Goal: Transaction & Acquisition: Obtain resource

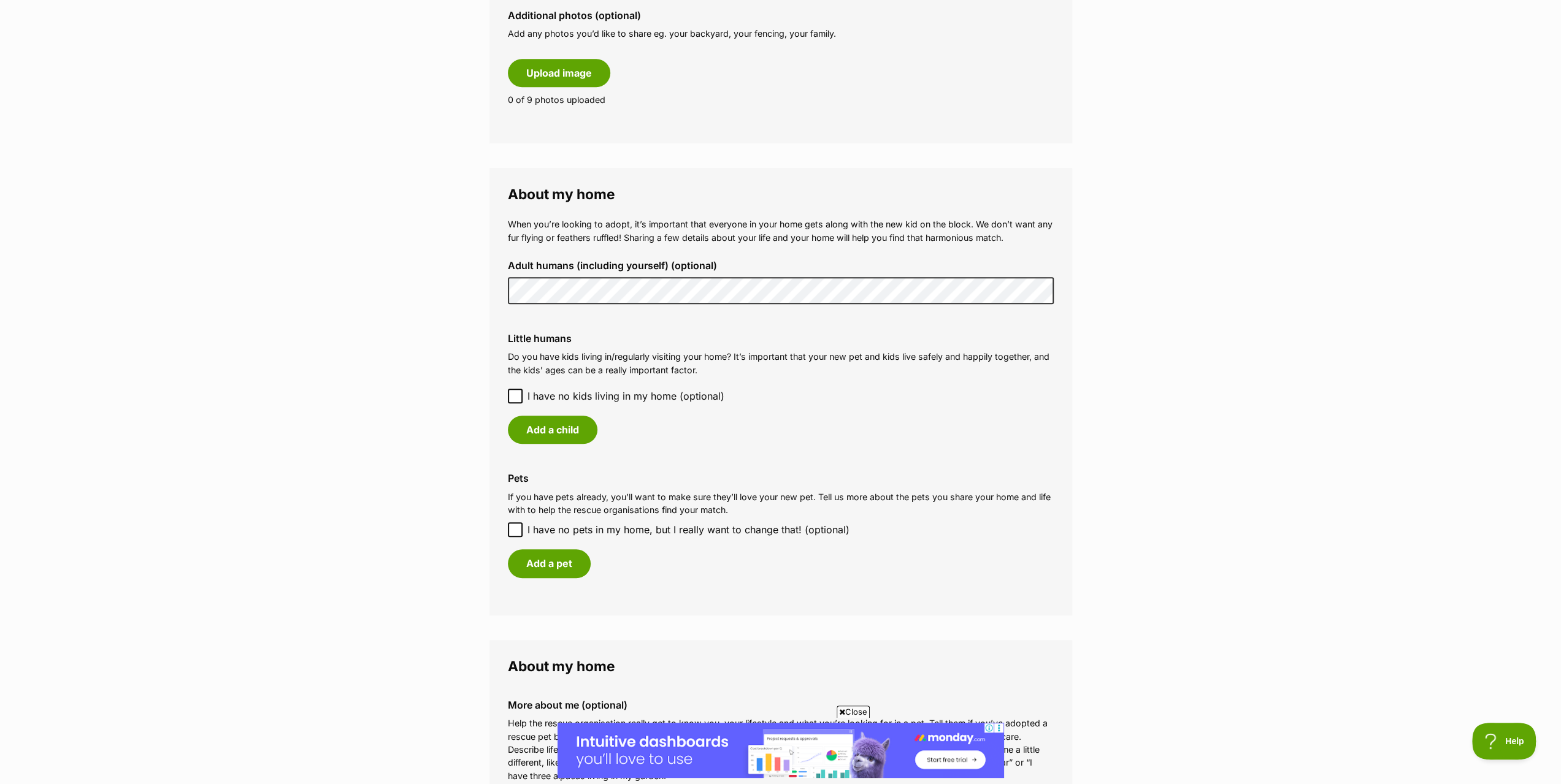
scroll to position [797, 0]
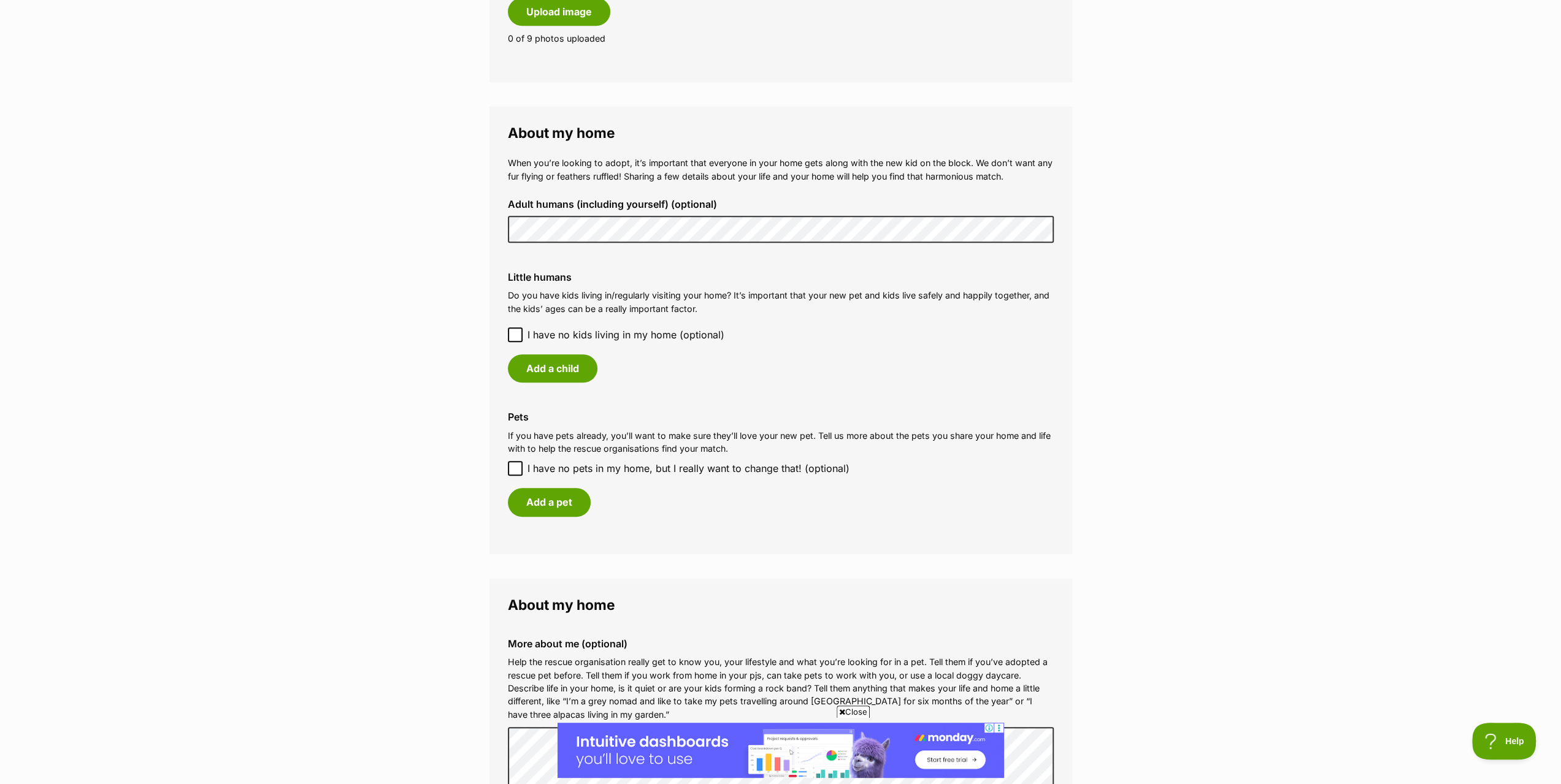
click at [457, 220] on main "My adopter profile Why do I need an adopter profile? Your adopter profile will …" at bounding box center [780, 173] width 1561 height 1767
click at [517, 335] on icon at bounding box center [515, 335] width 8 height 8
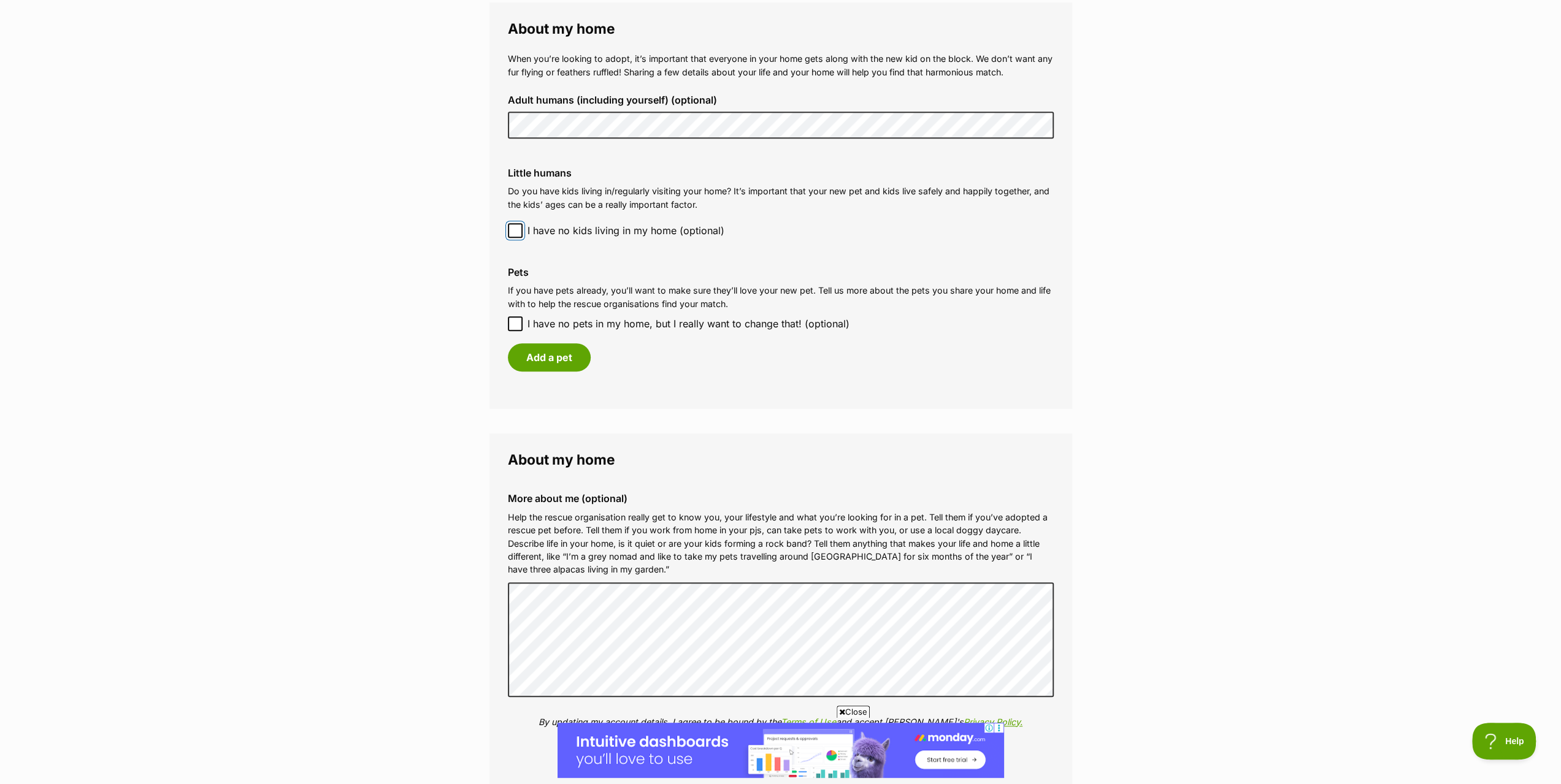
scroll to position [920, 0]
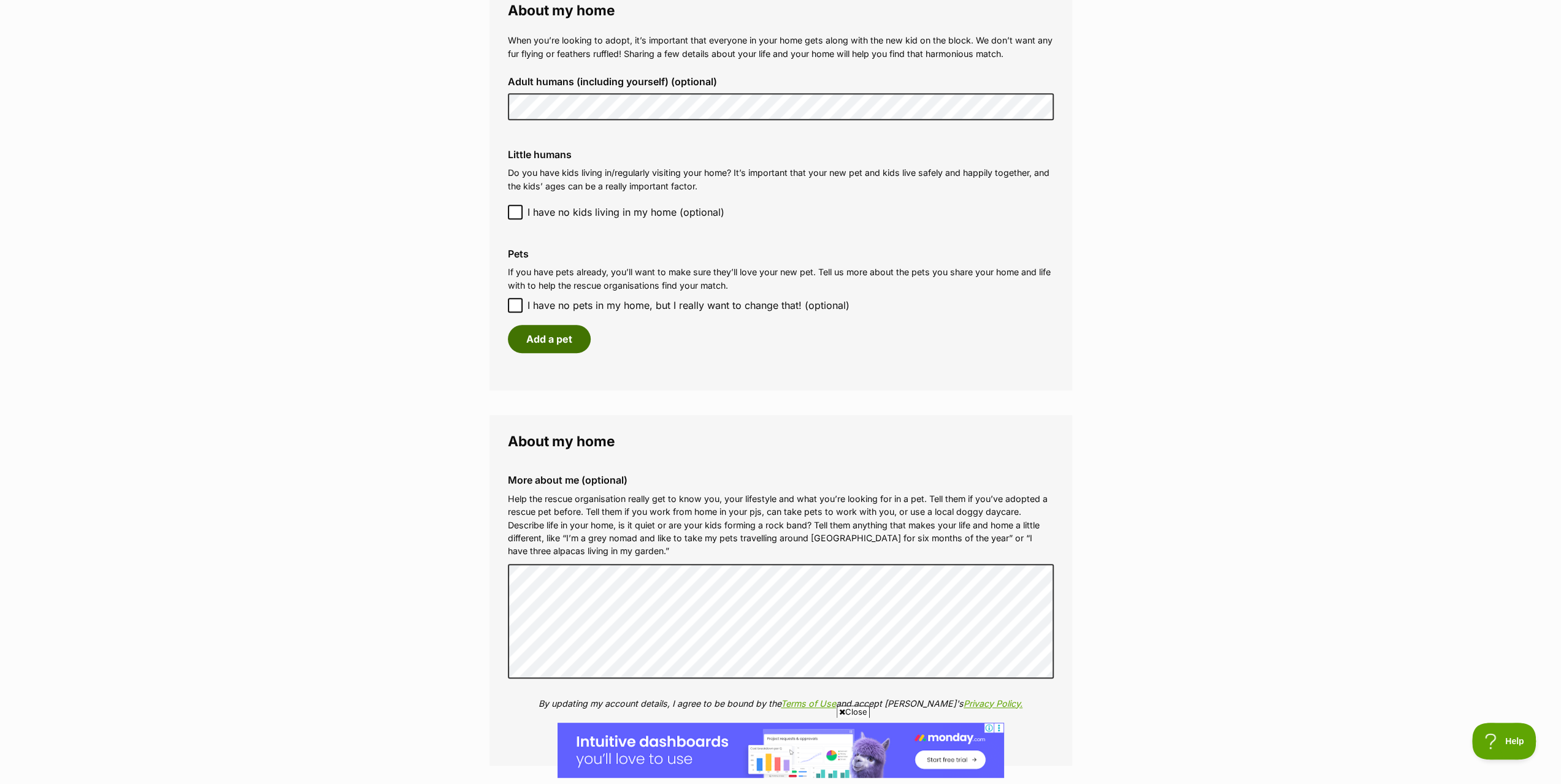
click at [557, 342] on button "Add a pet" at bounding box center [549, 339] width 83 height 29
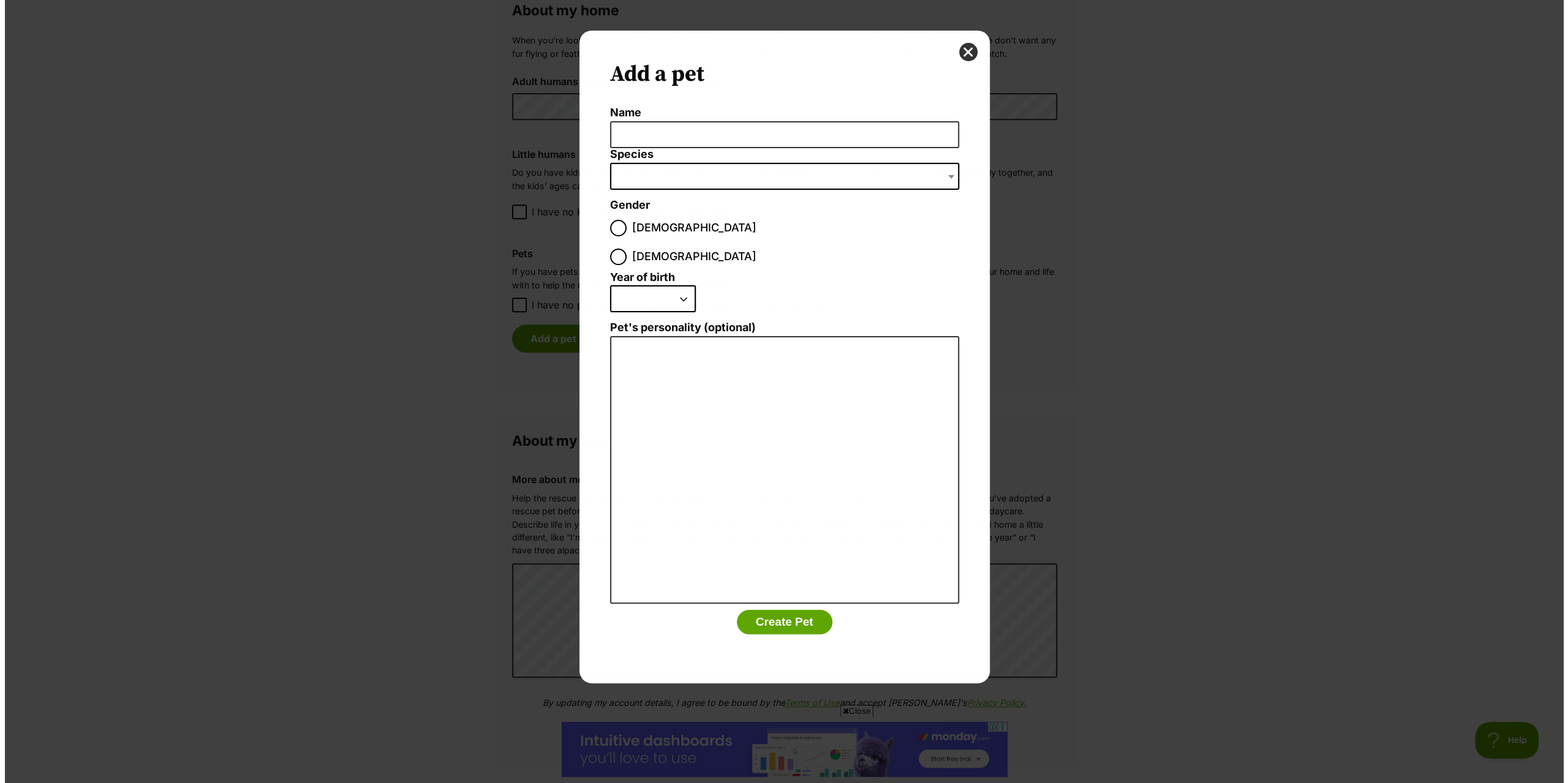
scroll to position [0, 0]
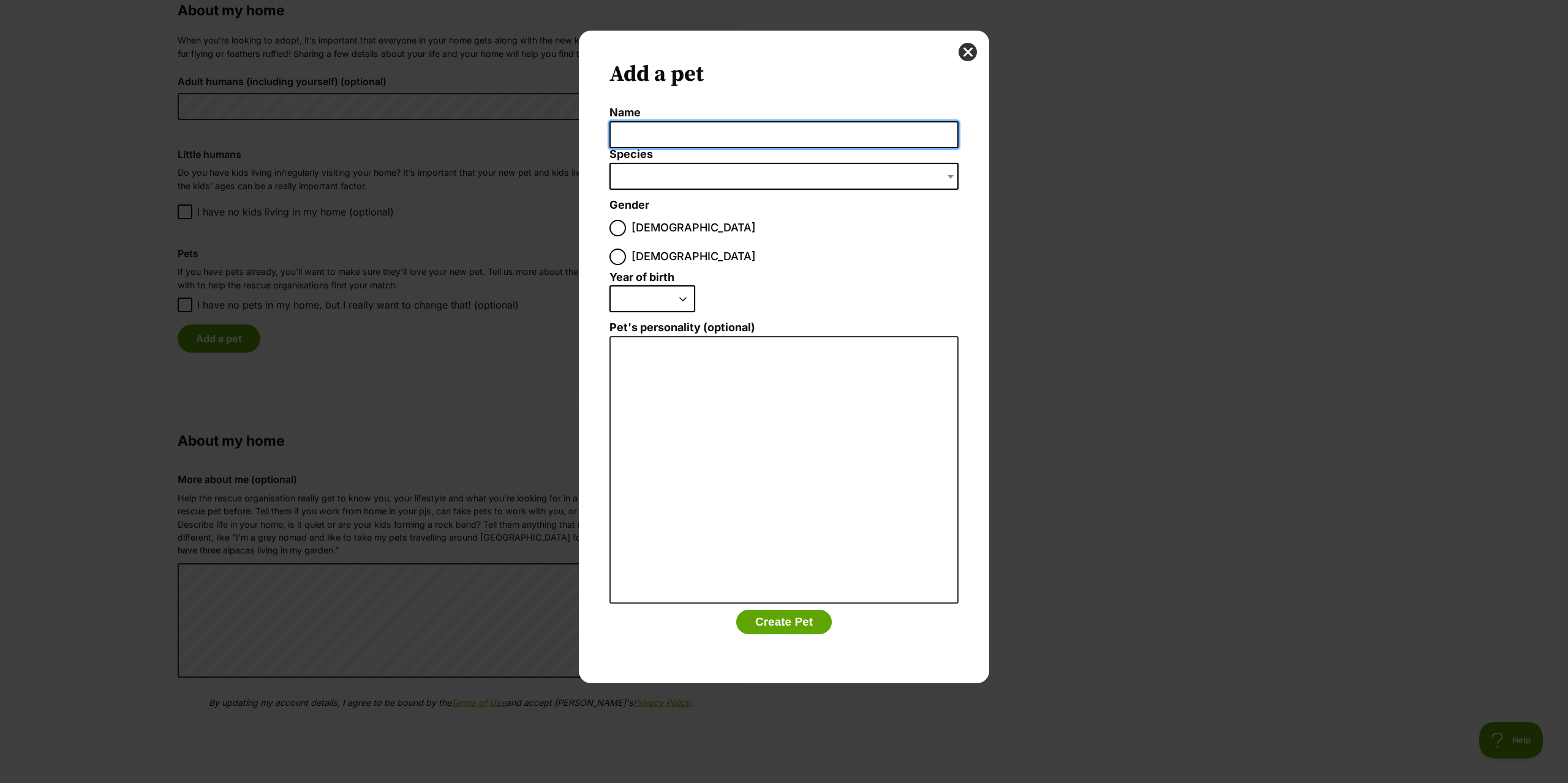
click at [715, 128] on input "Name" at bounding box center [783, 135] width 349 height 28
type input "Millie"
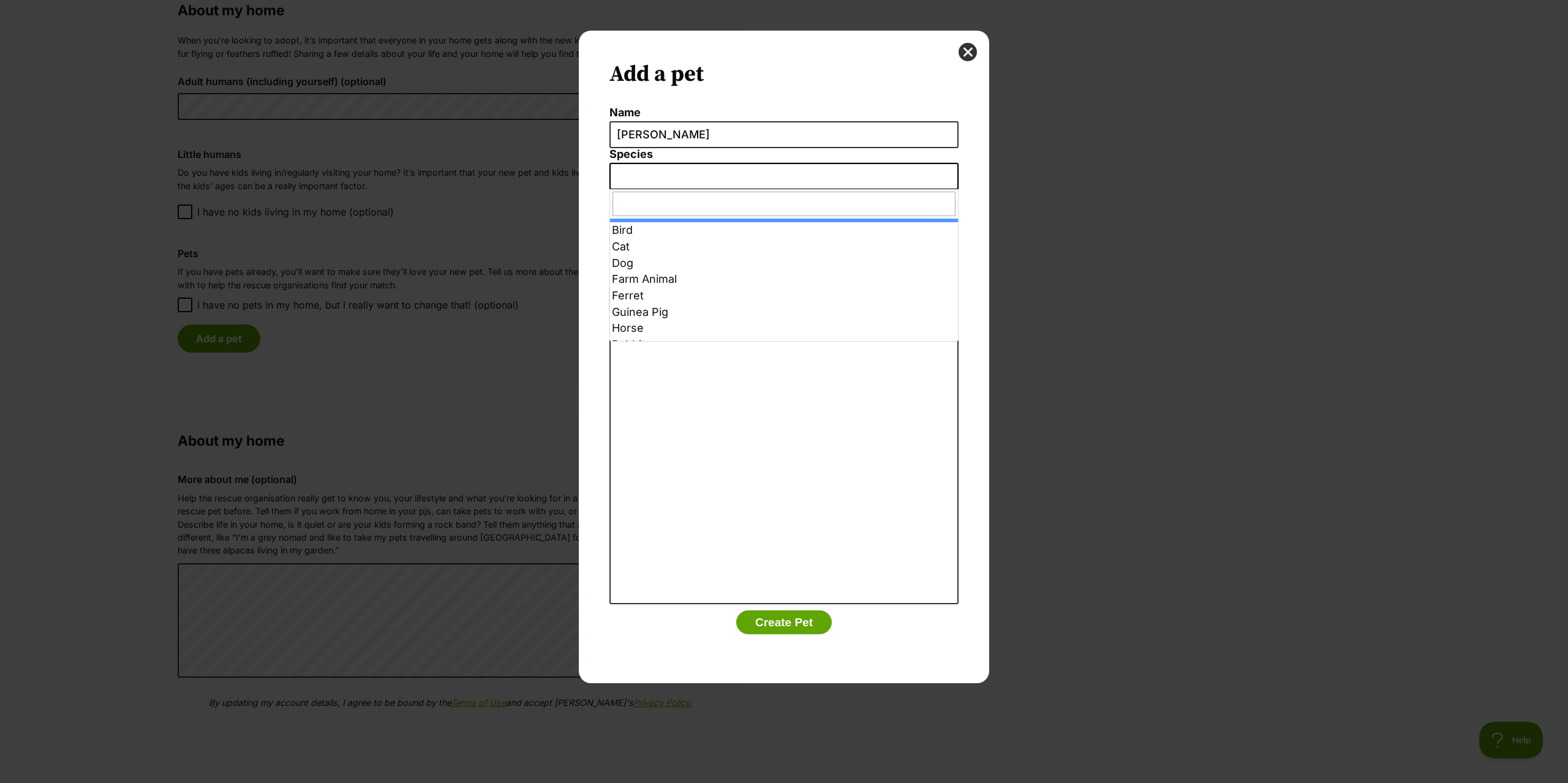
click at [668, 169] on span "Dialog Window - Close (Press escape to close)" at bounding box center [783, 176] width 349 height 27
select select "2"
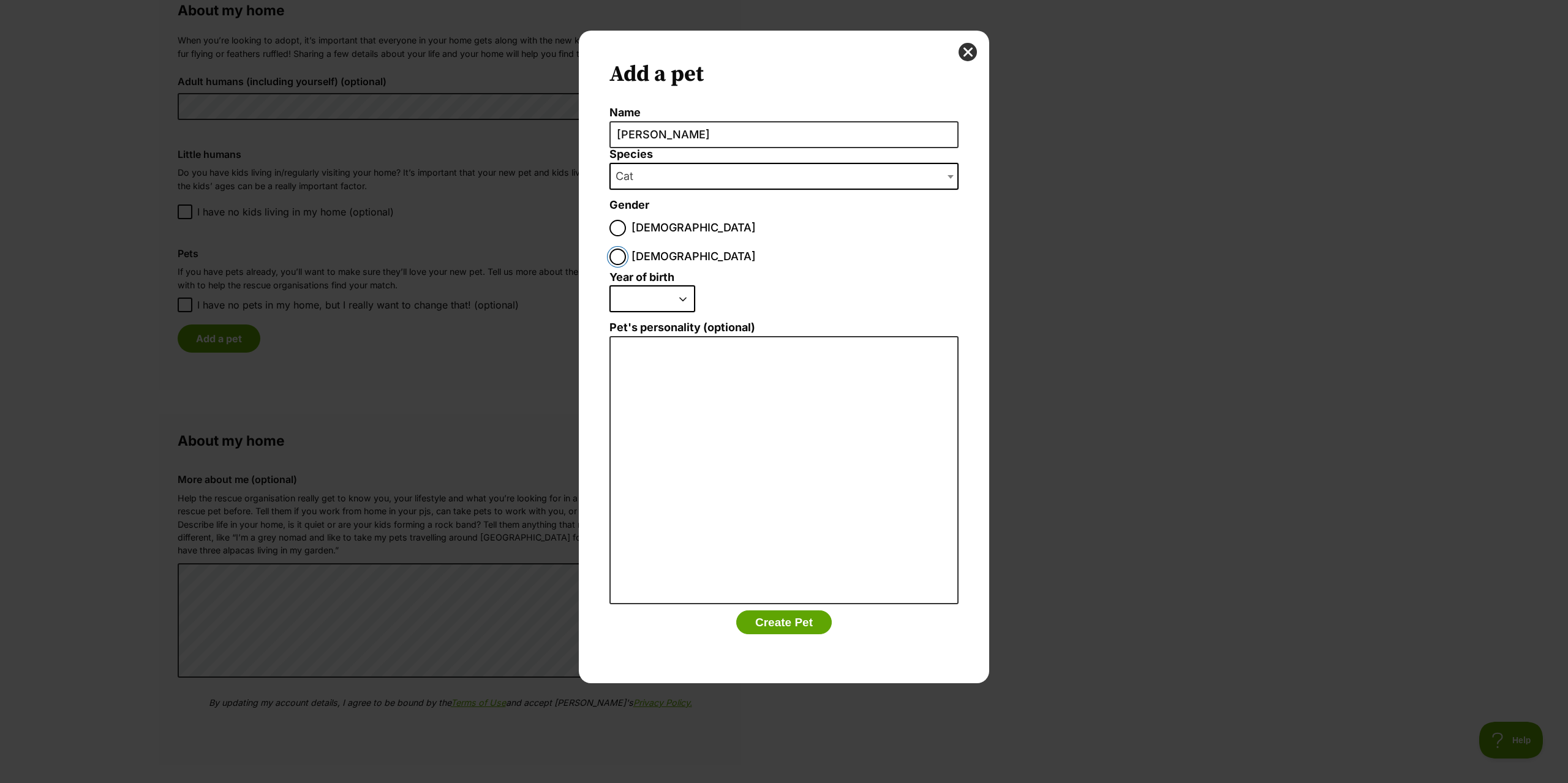
click at [626, 249] on input "Female" at bounding box center [617, 256] width 16 height 16
radio input "true"
click at [684, 286] on select "2025 2024 2023 2022 2021 2020 2019 2018 2017 2016 2015 2014 2013 2012 2011 2010…" at bounding box center [652, 299] width 85 height 27
select select "2020"
click at [609, 286] on select "2025 2024 2023 2022 2021 2020 2019 2018 2017 2016 2015 2014 2013 2012 2011 2010…" at bounding box center [652, 299] width 85 height 27
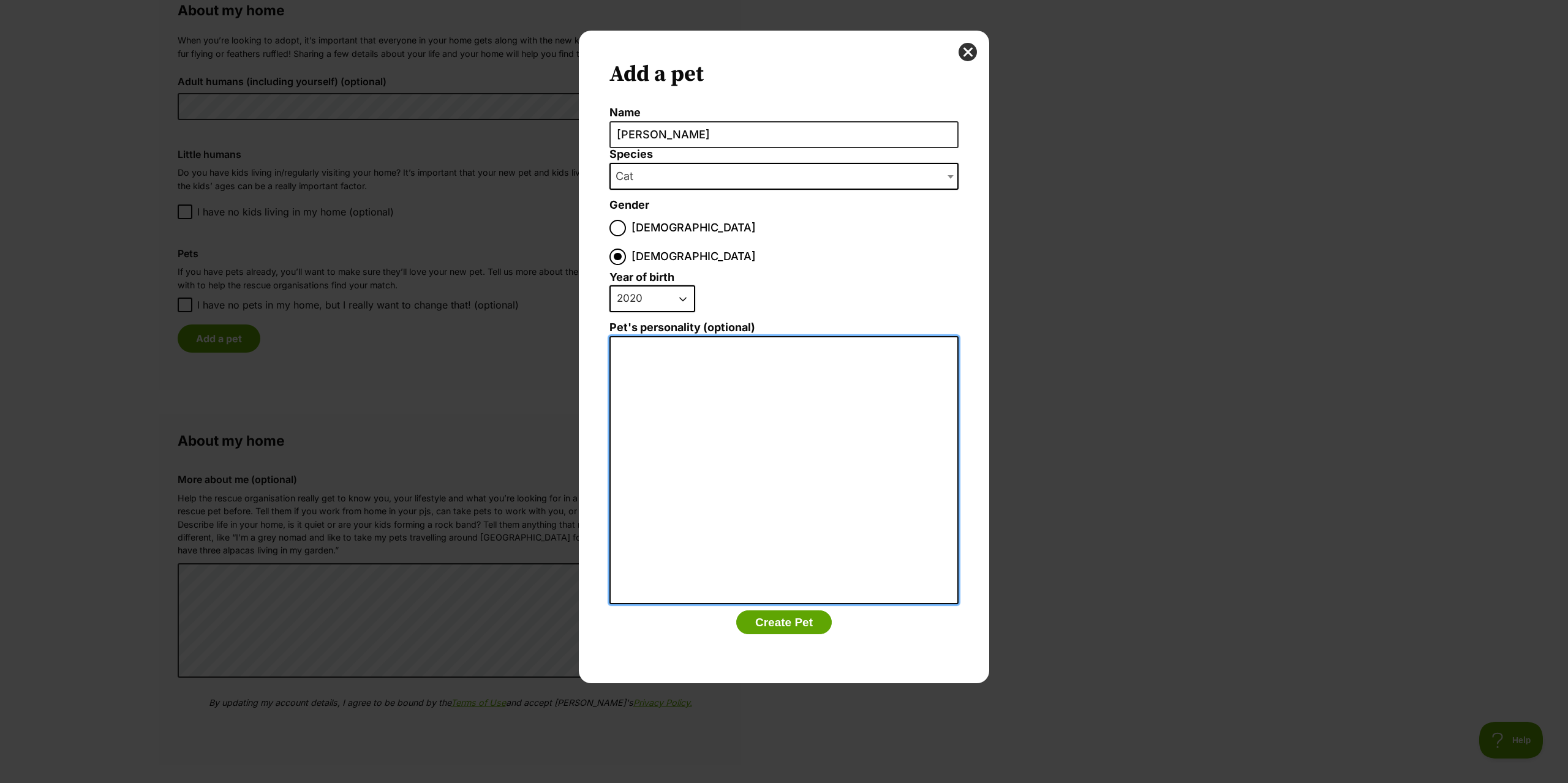
click at [638, 336] on textarea "Pet's personality (optional)" at bounding box center [783, 470] width 349 height 268
click at [733, 336] on textarea "Millie is kept in a seperate self contained part of the house" at bounding box center [783, 470] width 349 height 268
click at [933, 336] on textarea "Millie is kept in a separate self contained part of the house" at bounding box center [783, 470] width 349 height 268
drag, startPoint x: 713, startPoint y: 336, endPoint x: 612, endPoint y: 320, distance: 102.3
click at [612, 336] on textarea "Millie is kept in a separate self contained part of the house with her elderly …" at bounding box center [783, 470] width 349 height 268
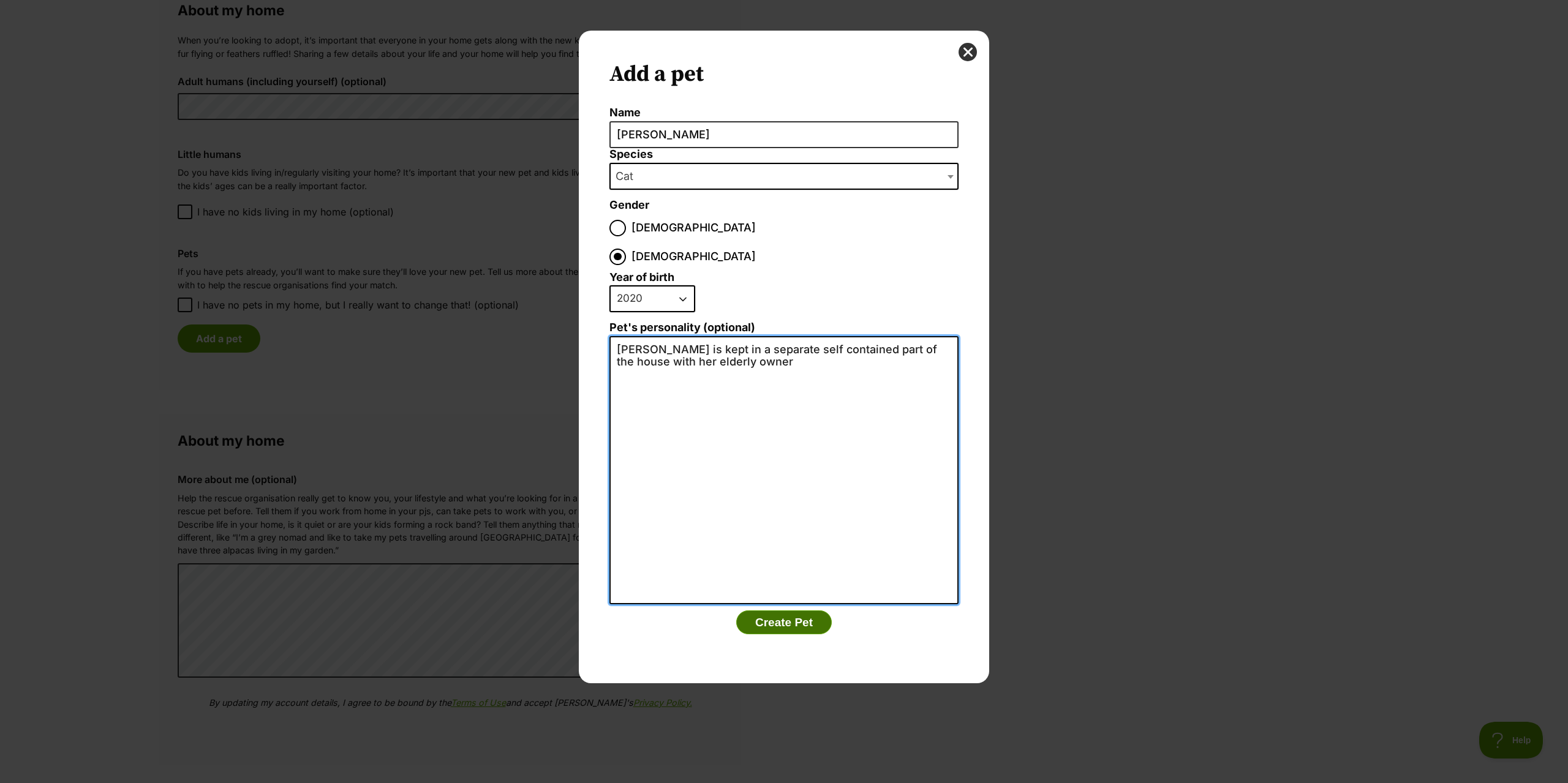
type textarea "Millie is kept in a separate self contained part of the house with her elderly …"
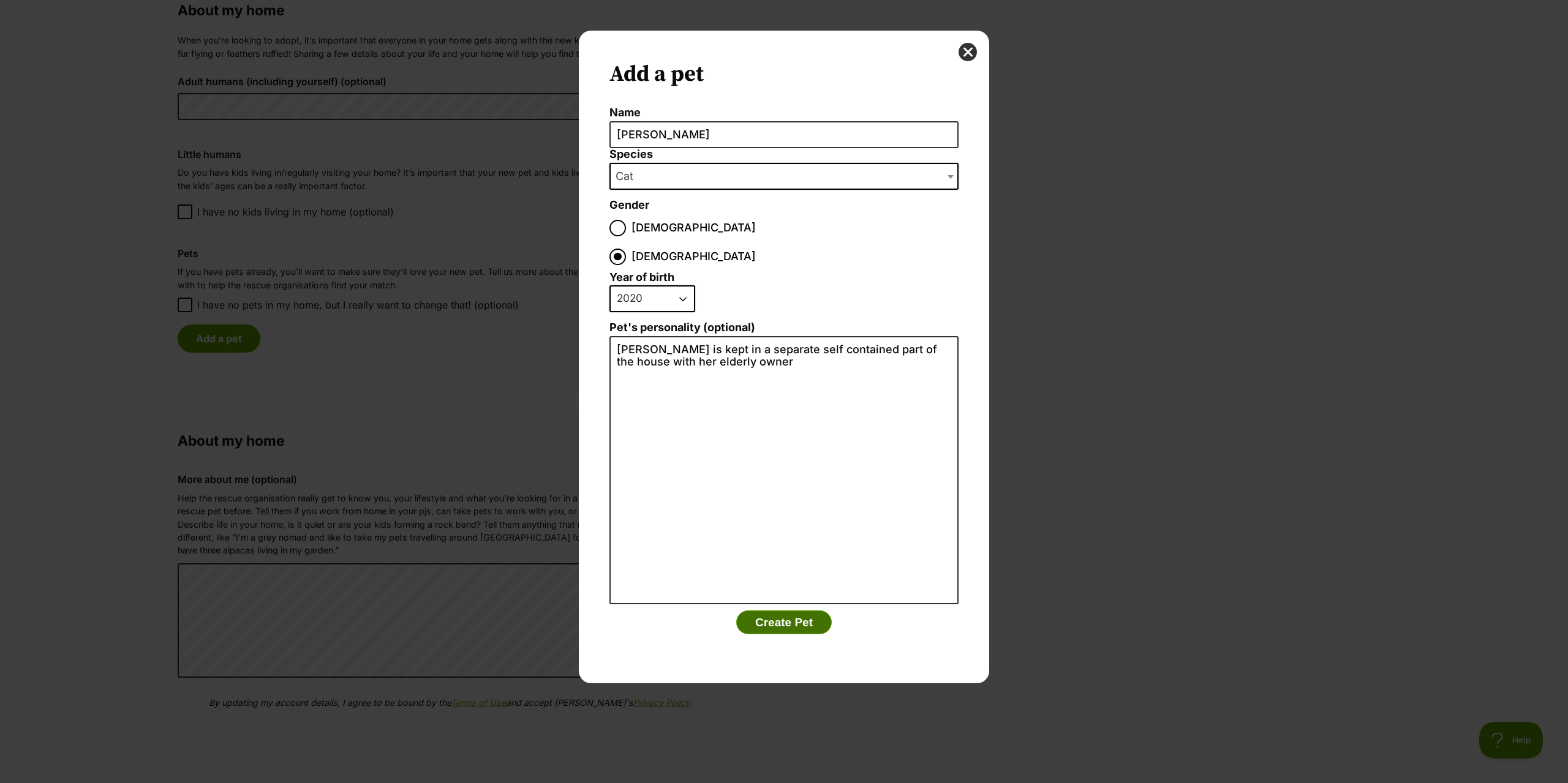
click at [807, 611] on button "Create Pet" at bounding box center [784, 623] width 95 height 25
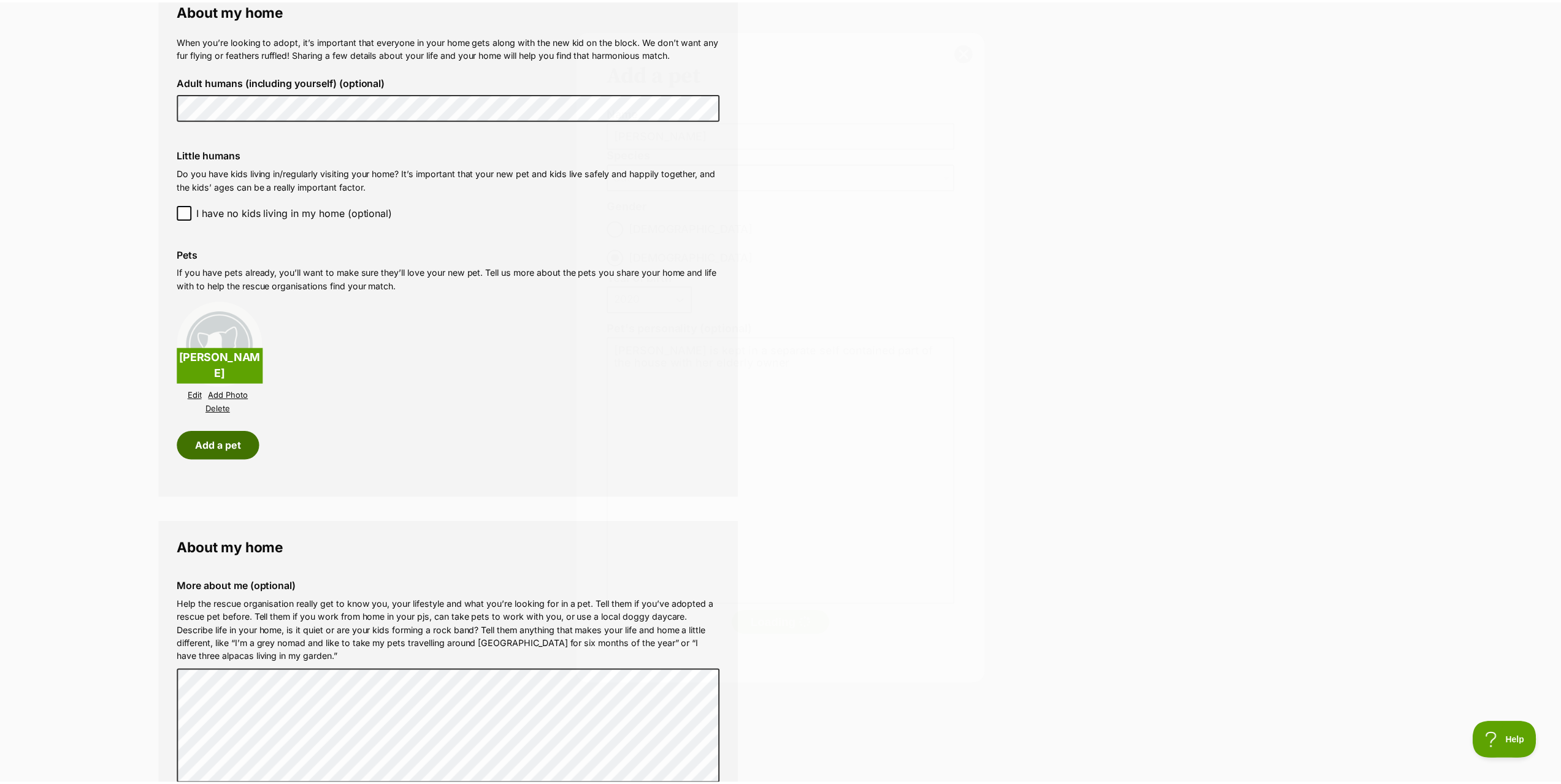
scroll to position [920, 0]
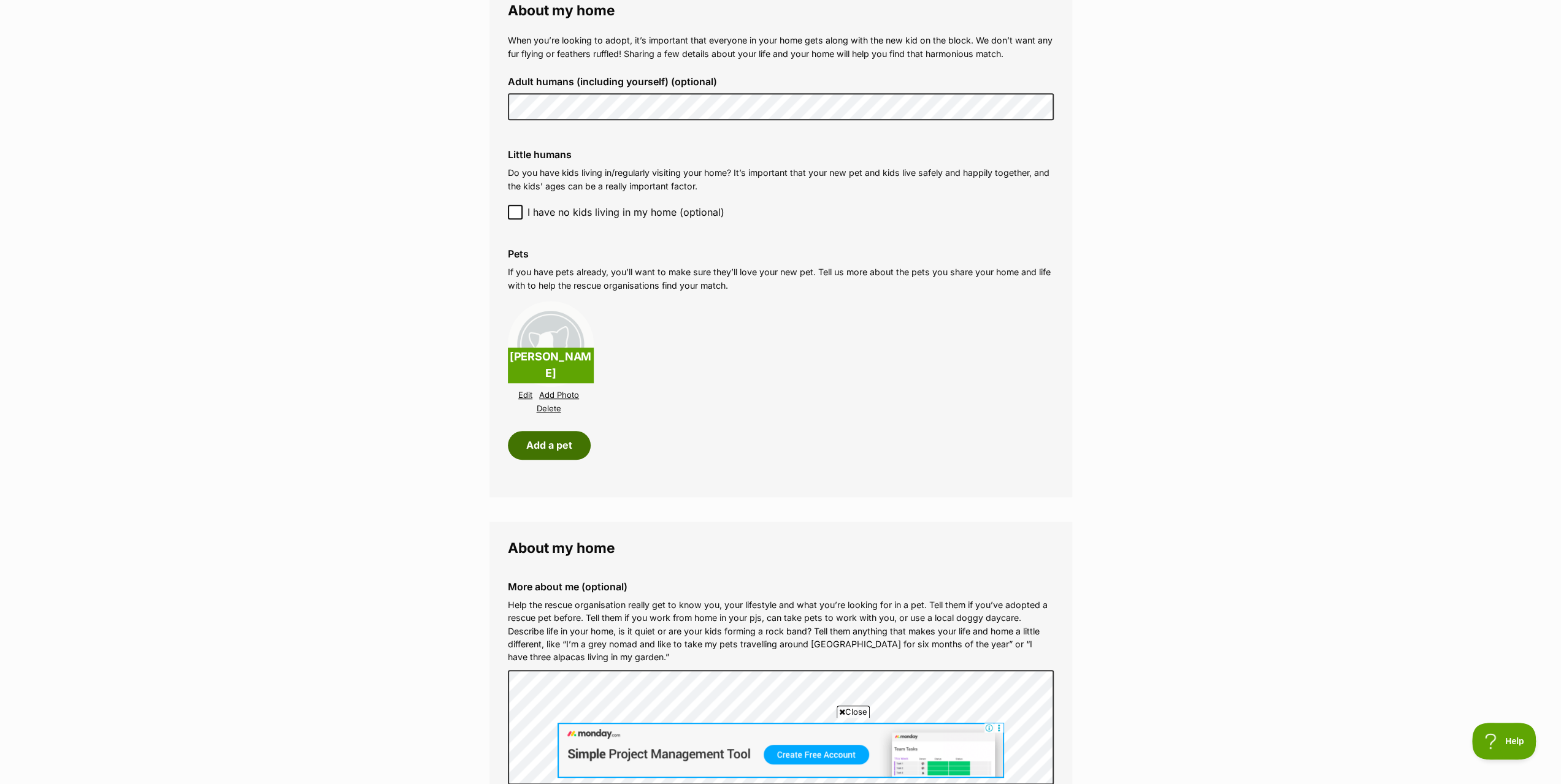
click at [565, 442] on button "Add a pet" at bounding box center [549, 445] width 83 height 29
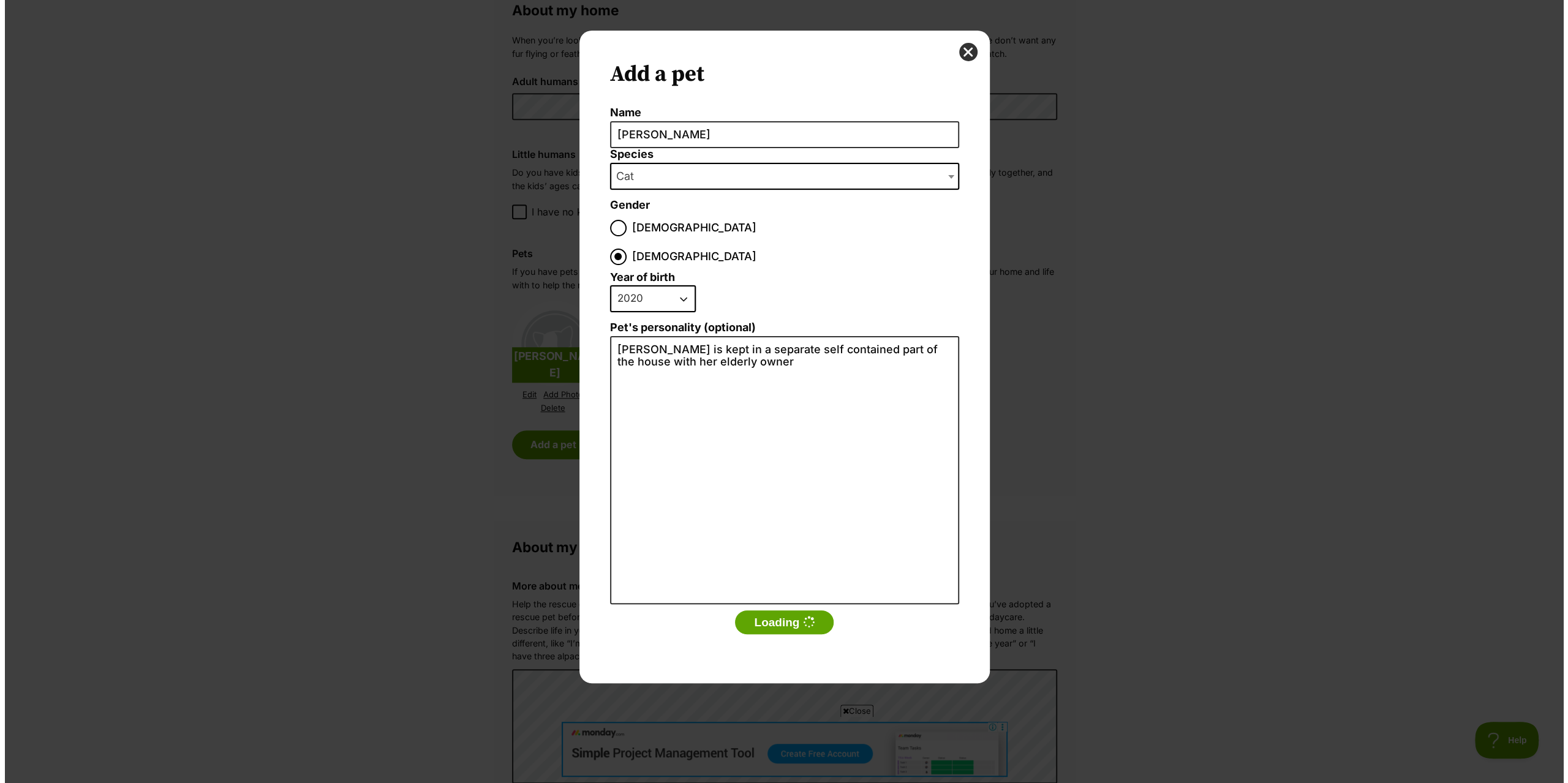
scroll to position [0, 0]
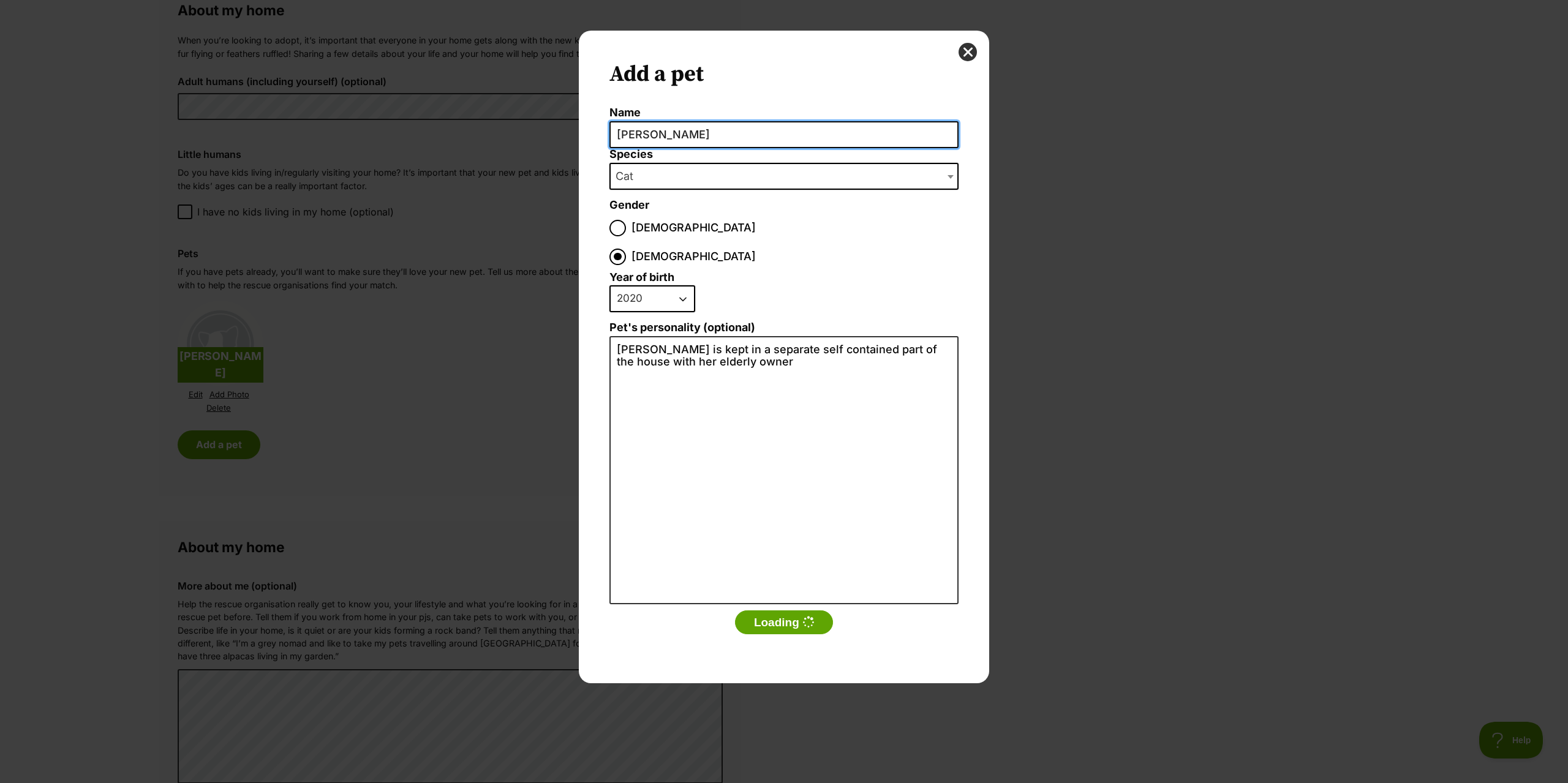
drag, startPoint x: 684, startPoint y: 130, endPoint x: 576, endPoint y: 132, distance: 108.0
click at [576, 132] on div "Add a pet Name Millie Species Bird Cat Dog Farm Animal Ferret Guinea Pig Horse …" at bounding box center [784, 392] width 429 height 722
type input "Jasper"
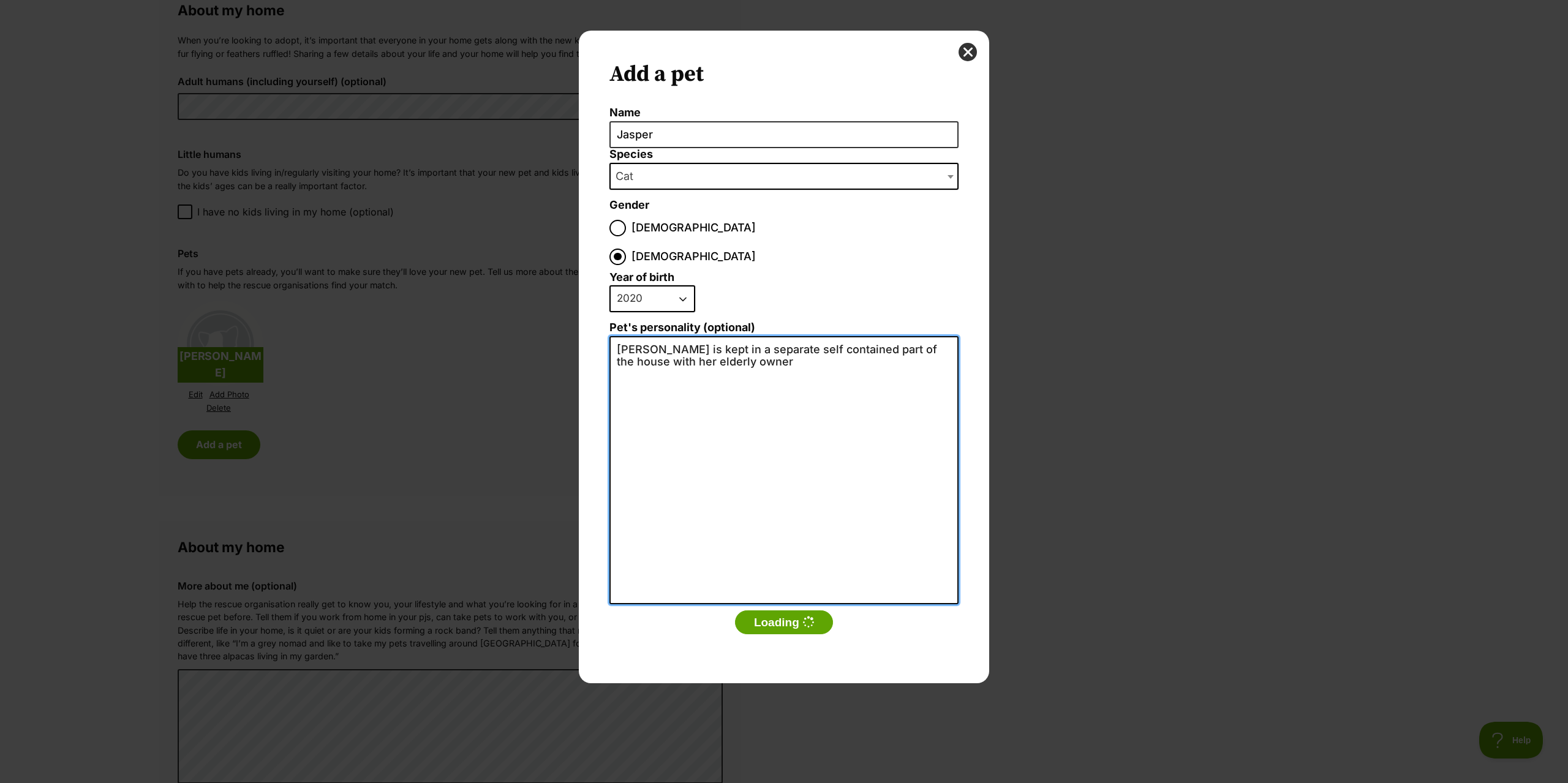
drag, startPoint x: 645, startPoint y: 323, endPoint x: 594, endPoint y: 319, distance: 51.2
click at [594, 319] on div "Add a pet Name Jasper Species Bird Cat Dog Farm Animal Ferret Guinea Pig Horse …" at bounding box center [784, 357] width 410 height 653
type textarea "Jasper is kept in a separate self contained part of the house with her elderly …"
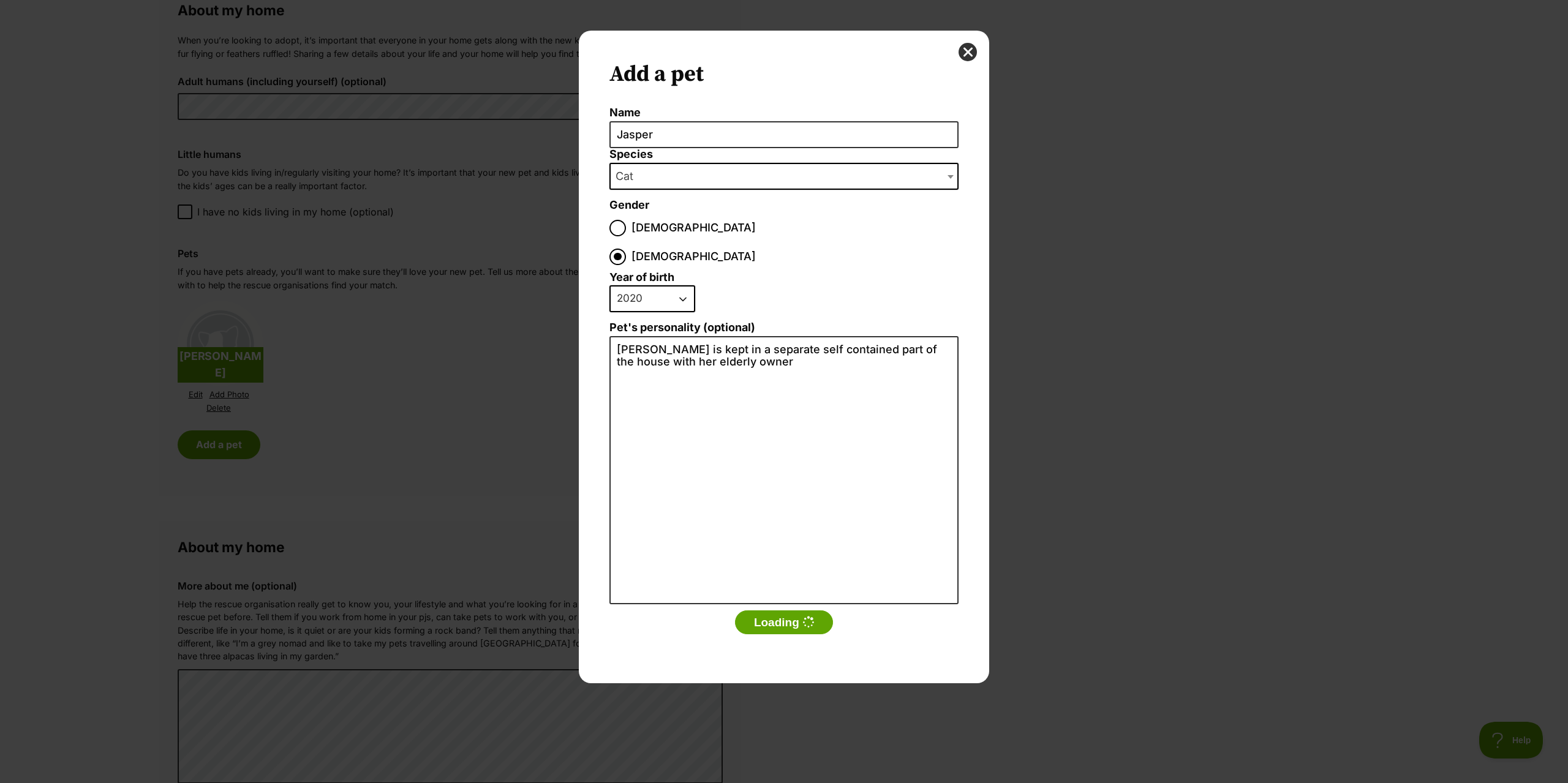
click at [687, 286] on select "2025 2024 2023 2022 2021 2020 2019 2018 2017 2016 2015 2014 2013 2012 2011 2010…" at bounding box center [652, 299] width 85 height 27
select select "2019"
click at [609, 286] on select "2025 2024 2023 2022 2021 2020 2019 2018 2017 2016 2015 2014 2013 2012 2011 2010…" at bounding box center [652, 299] width 85 height 27
click at [792, 611] on button "Loading" at bounding box center [783, 623] width 98 height 25
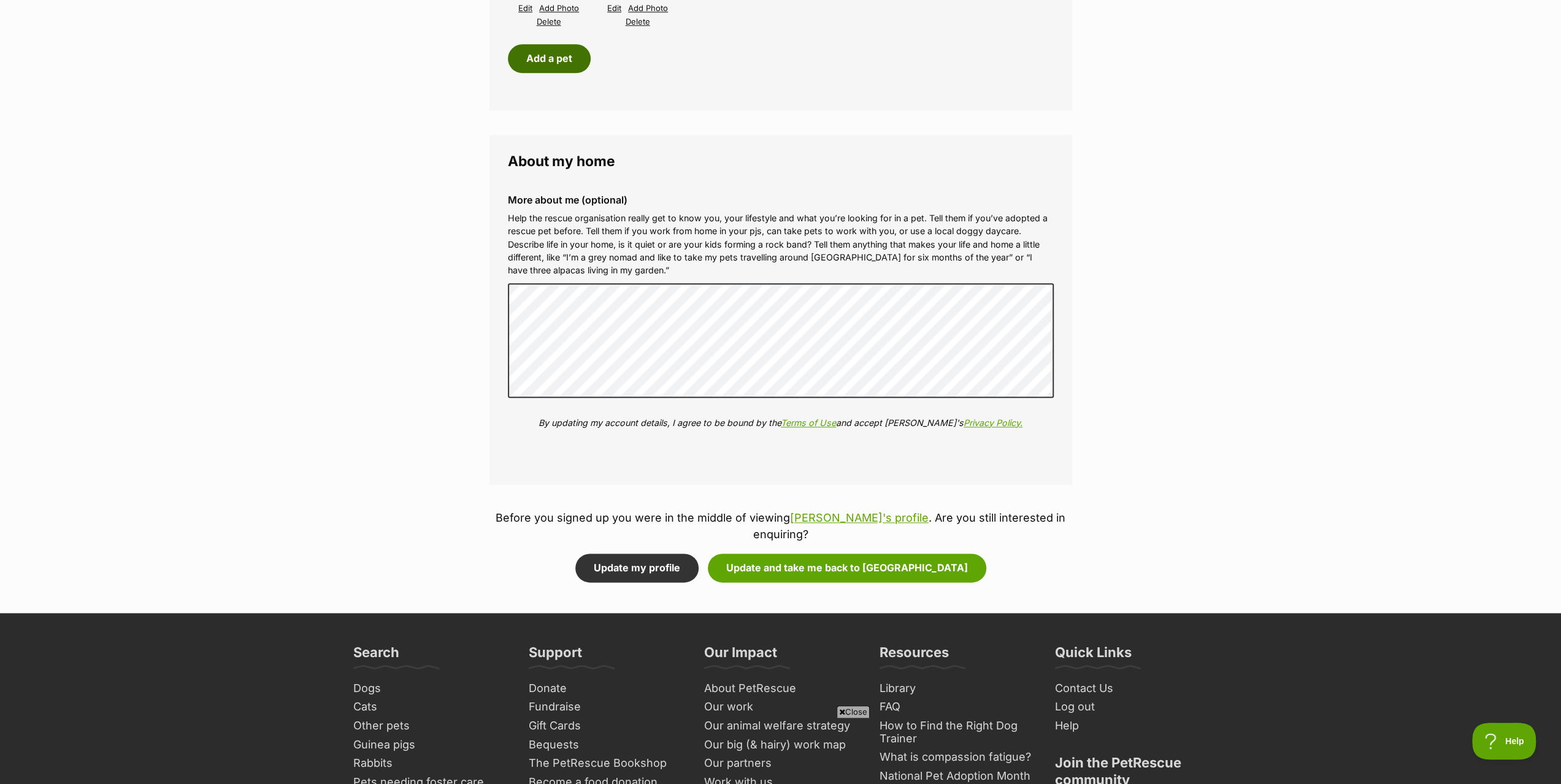
scroll to position [1287, 0]
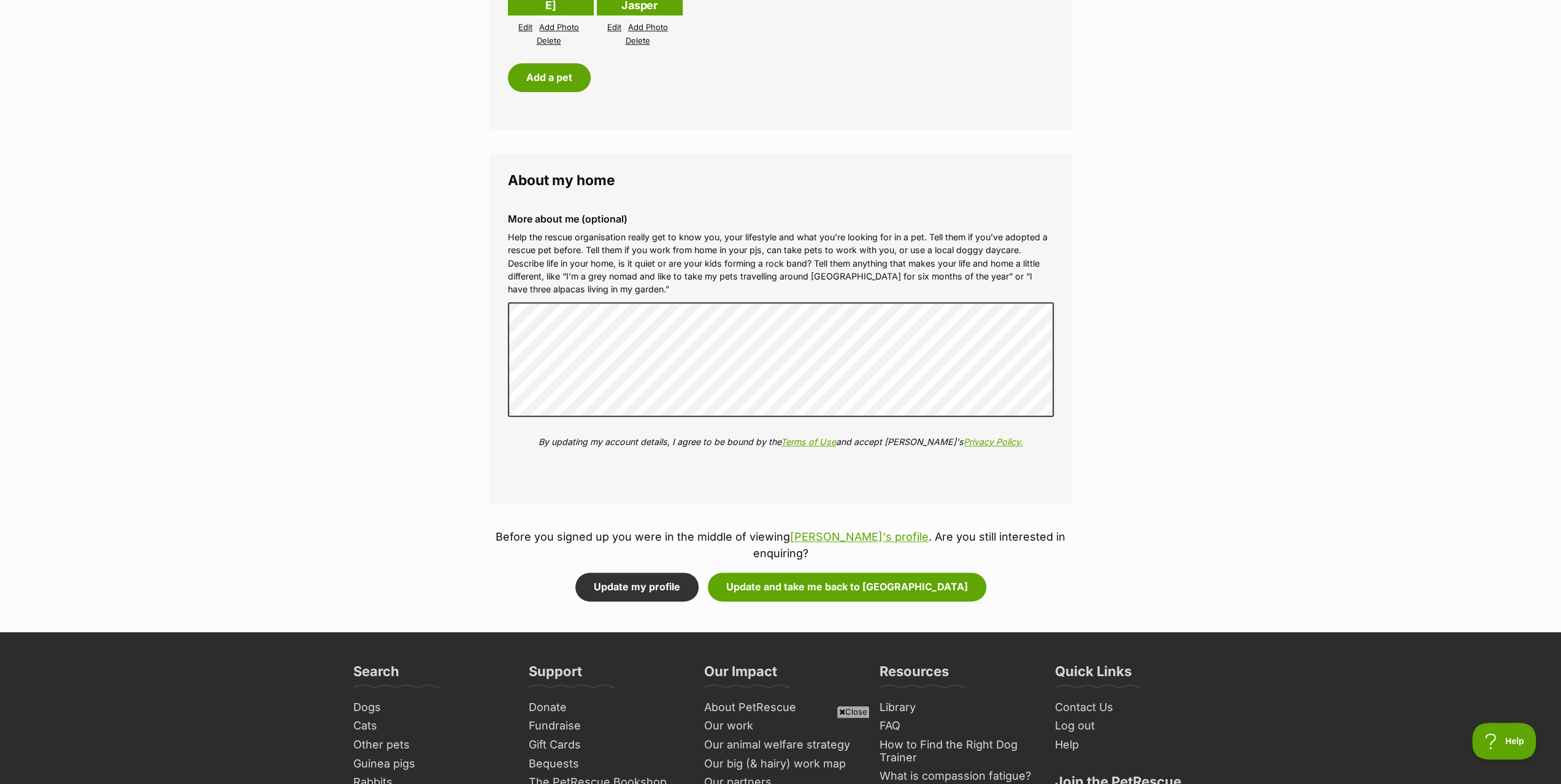
click at [526, 301] on div "More about me (optional) Help the rescue organisation really get to know you, y…" at bounding box center [780, 340] width 565 height 273
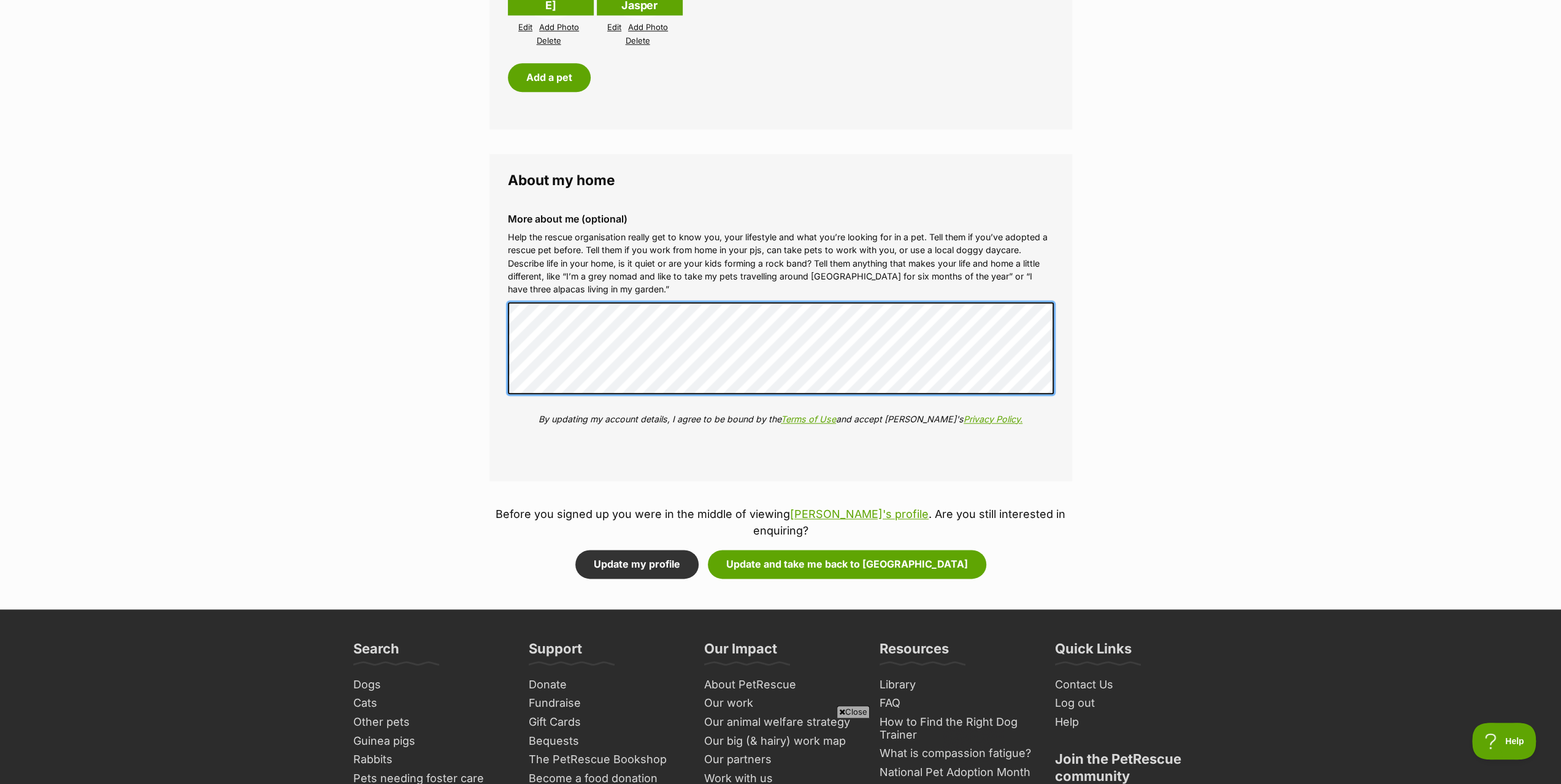
scroll to position [0, 0]
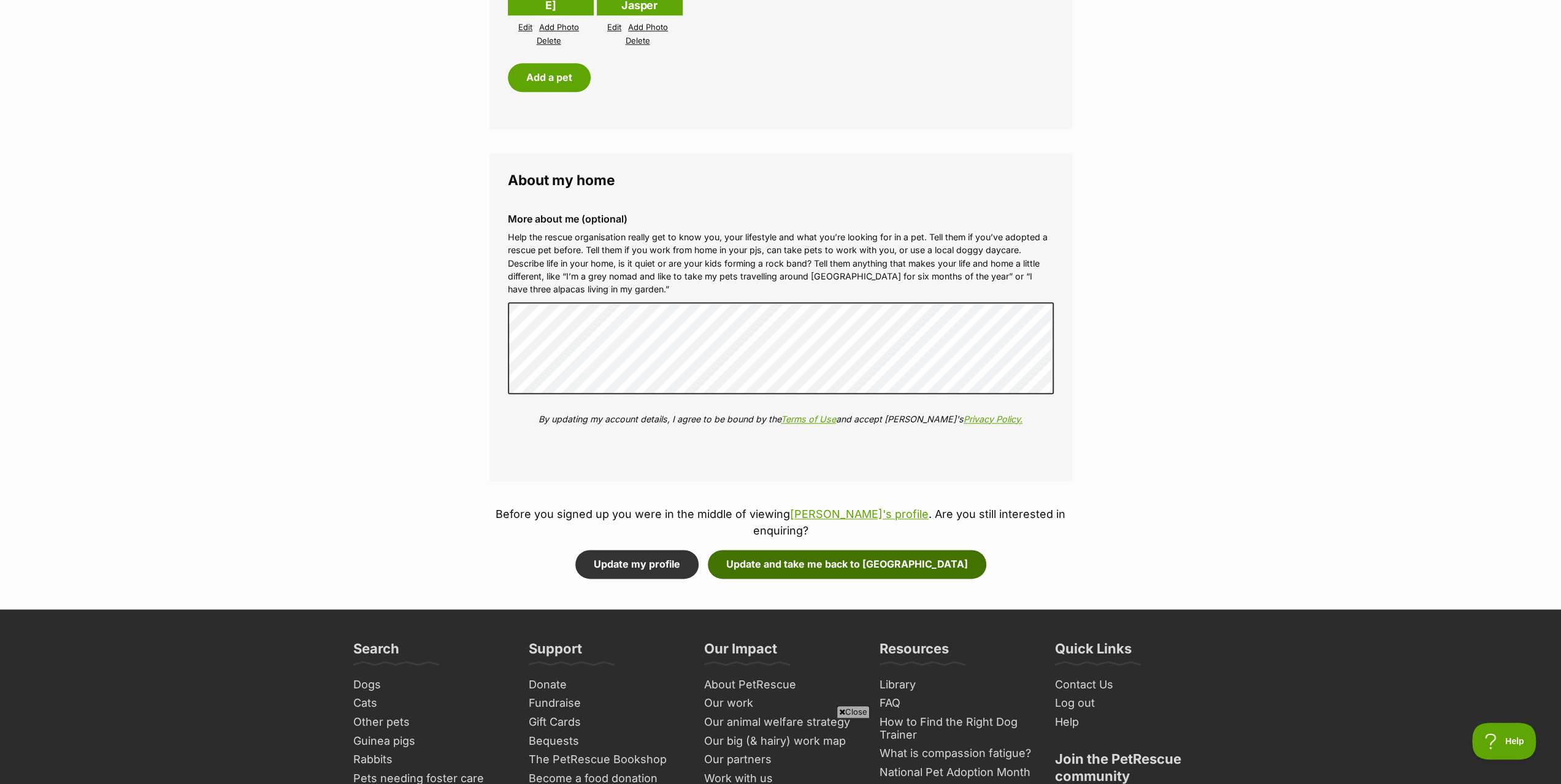
click at [844, 550] on button "Update and take me back to Sabi" at bounding box center [847, 564] width 278 height 29
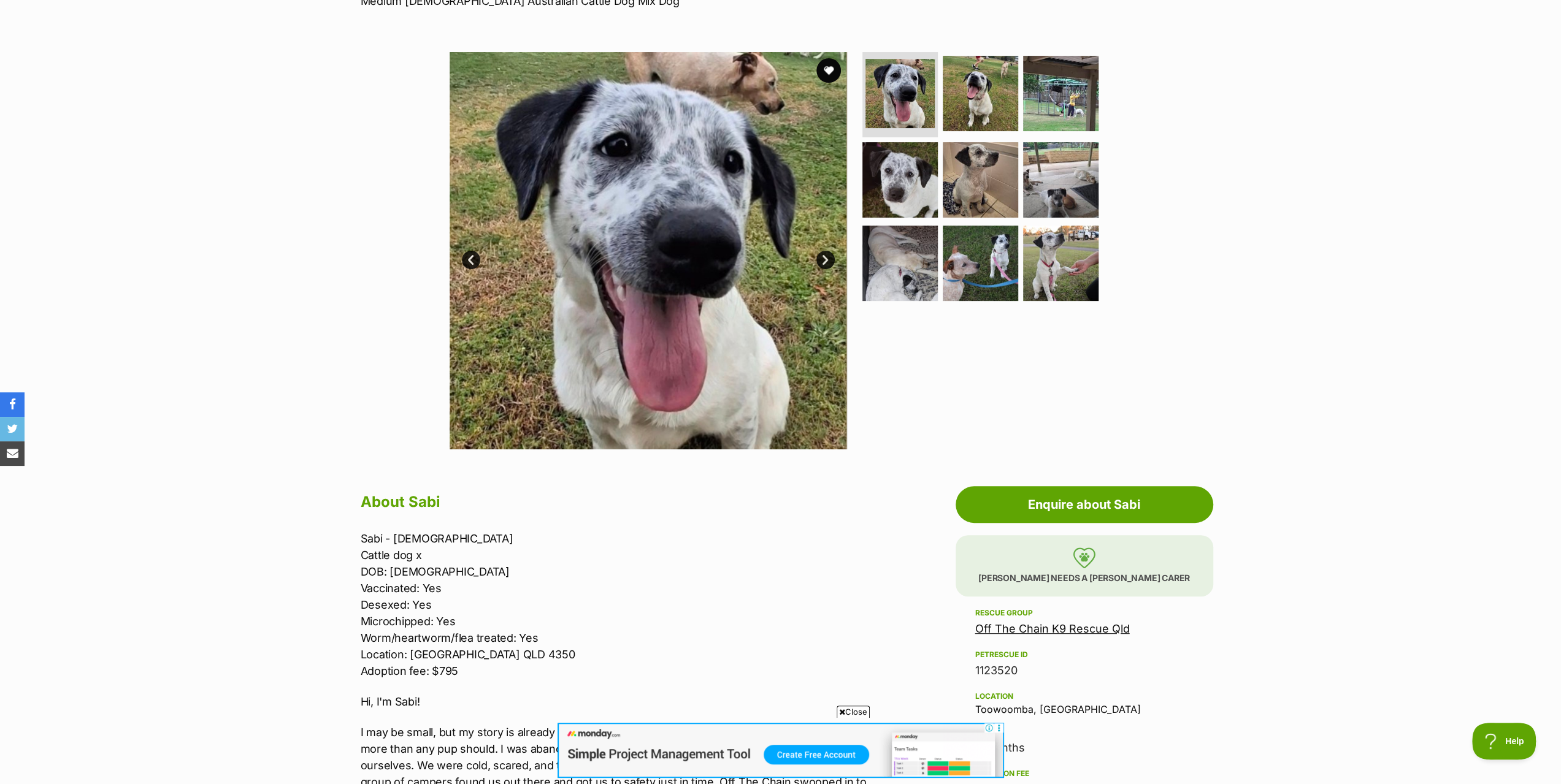
scroll to position [184, 0]
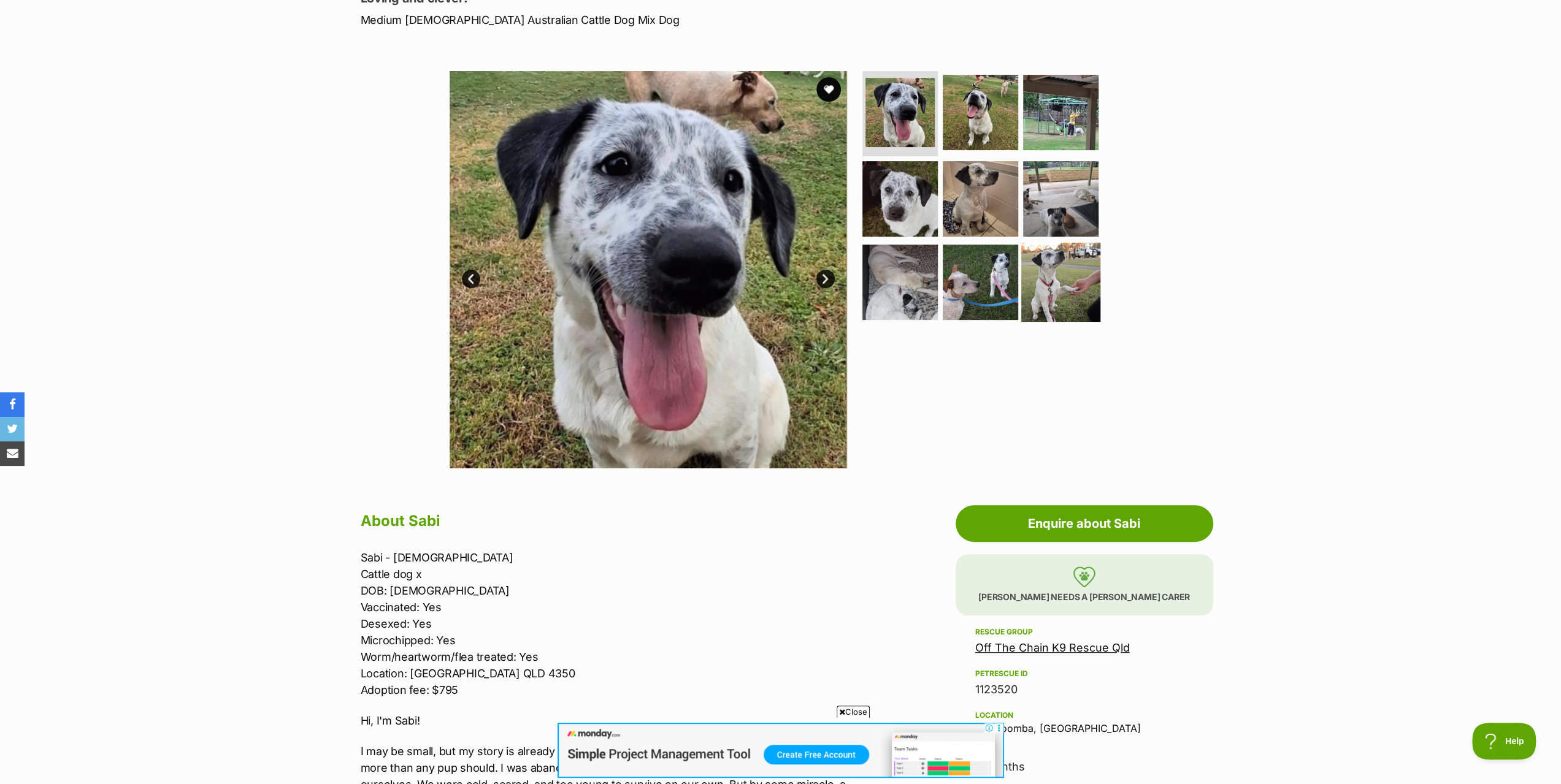
click at [1054, 289] on img at bounding box center [1060, 282] width 79 height 79
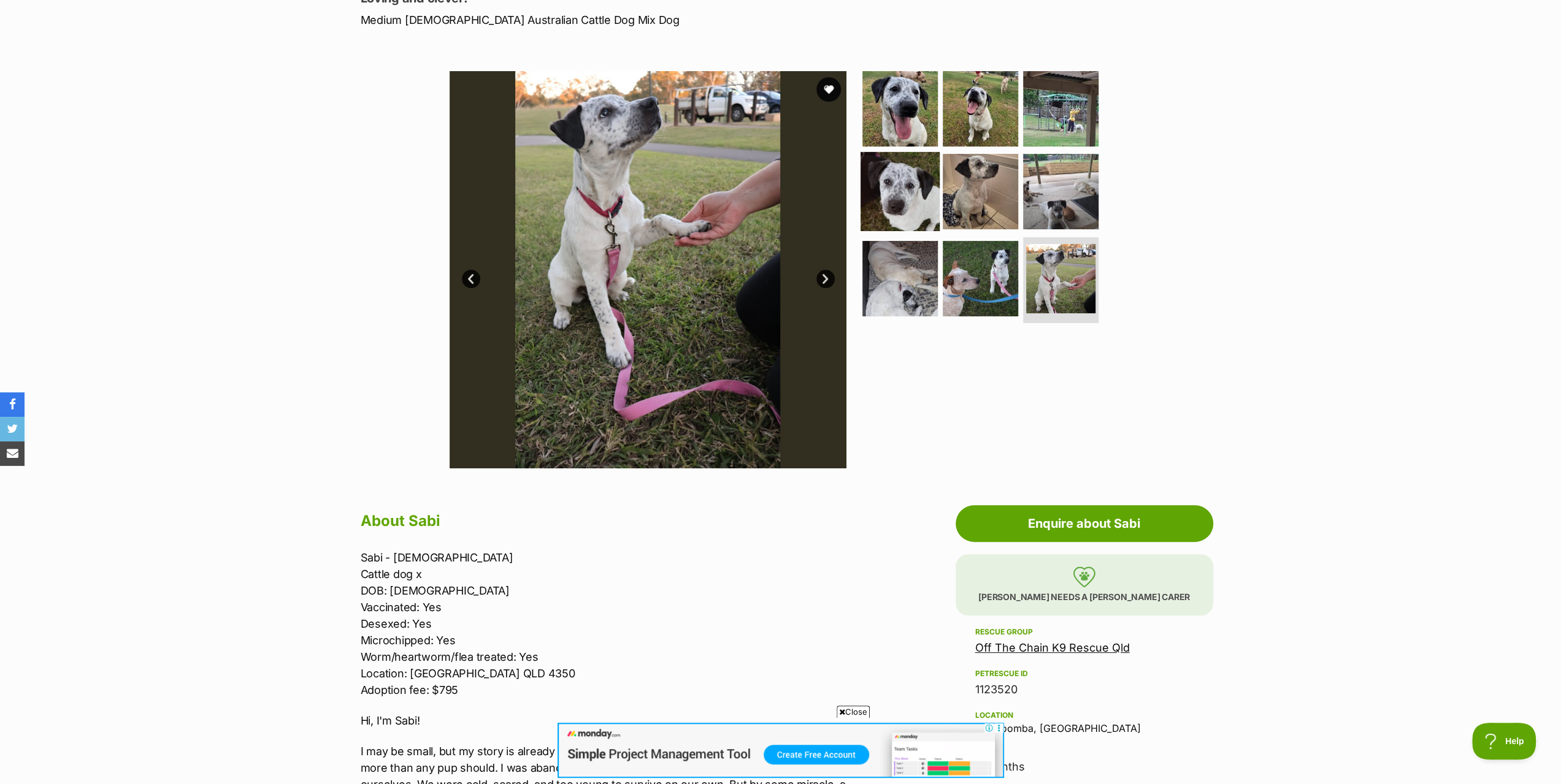
click at [902, 194] on img at bounding box center [900, 191] width 79 height 79
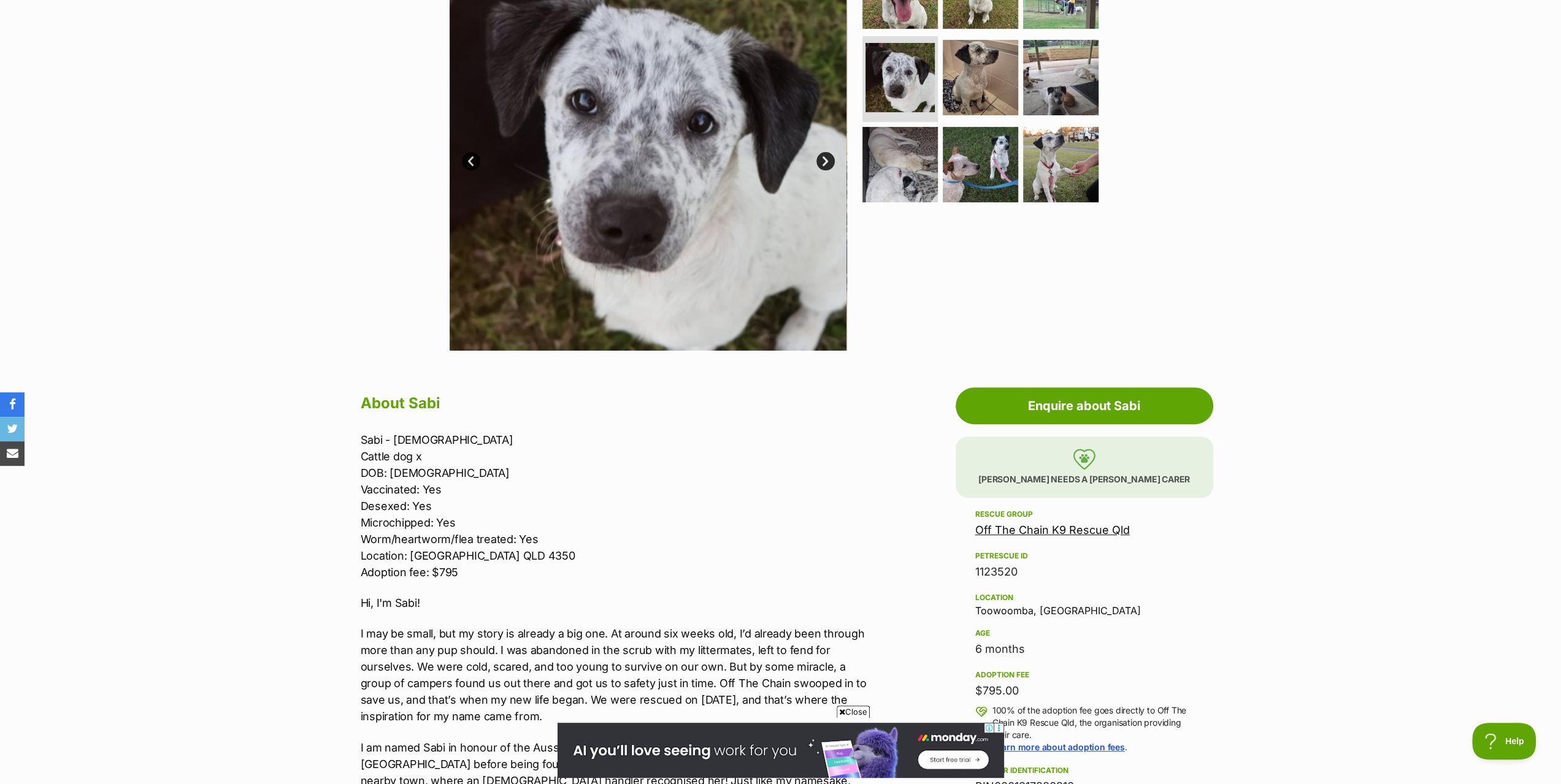
scroll to position [368, 0]
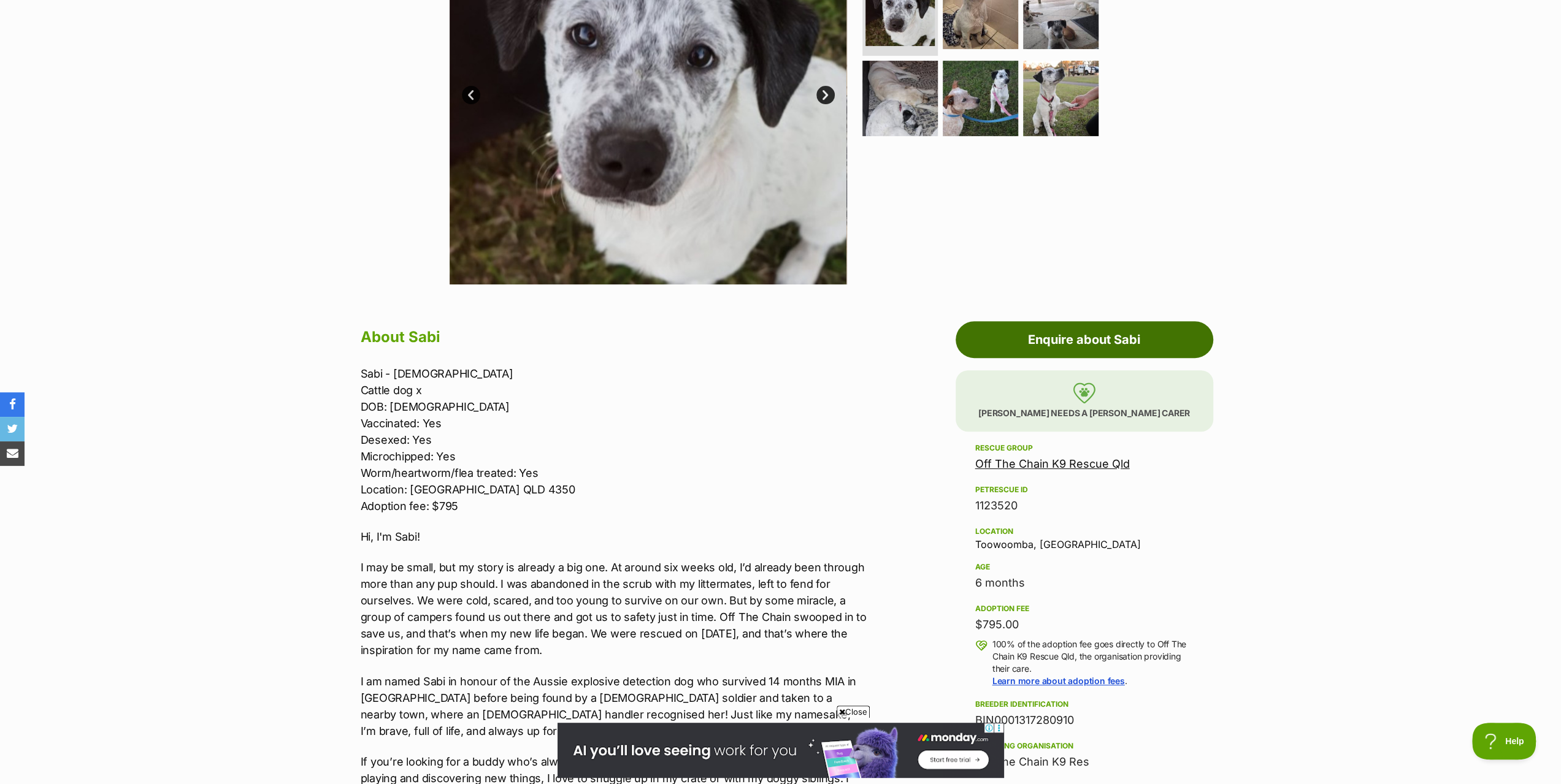
click at [1116, 333] on link "Enquire about Sabi" at bounding box center [1084, 340] width 258 height 37
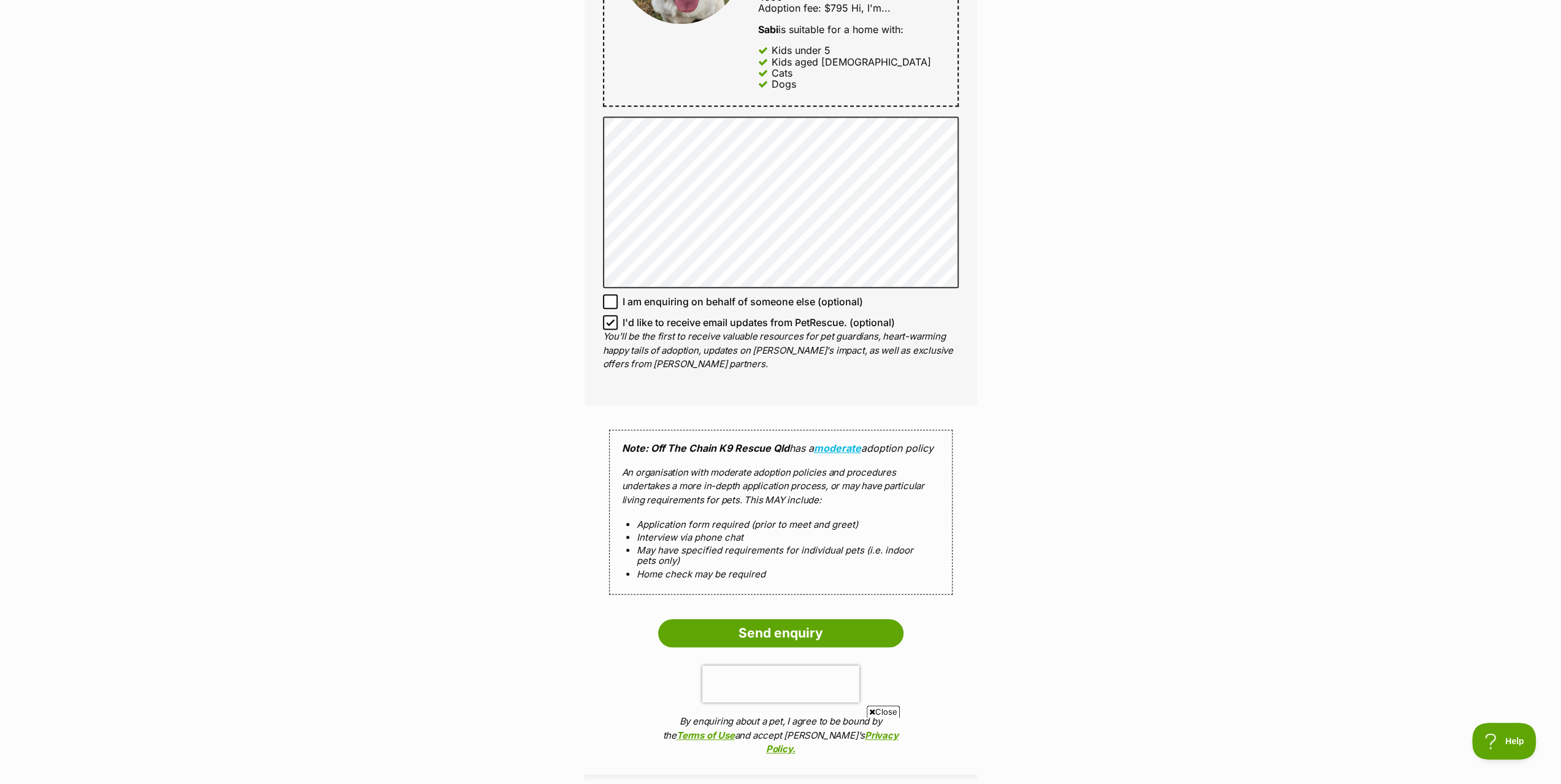
scroll to position [858, 0]
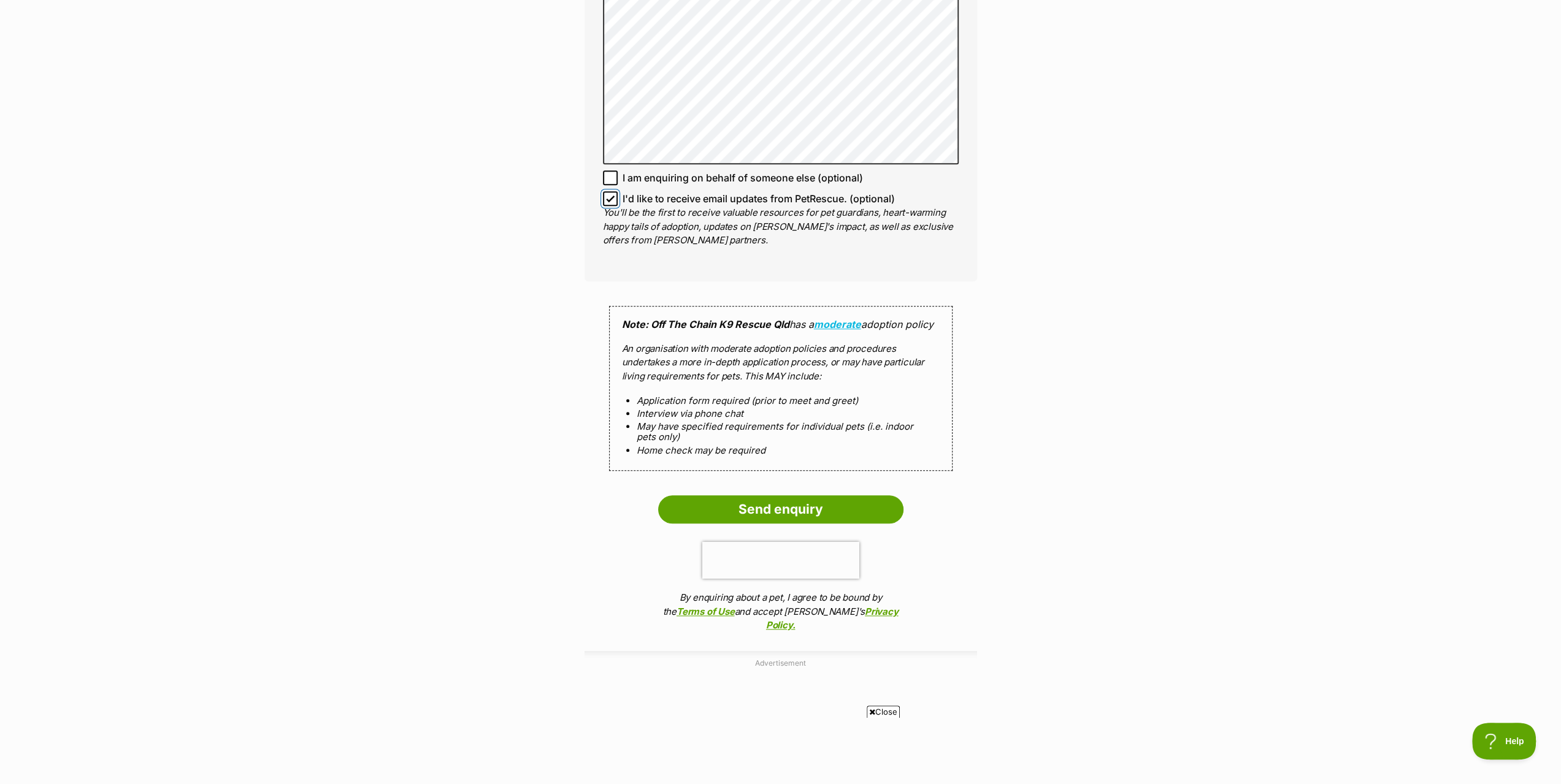
click at [604, 191] on input "I'd like to receive email updates from PetRescue. (optional)" at bounding box center [610, 198] width 15 height 15
checkbox input "false"
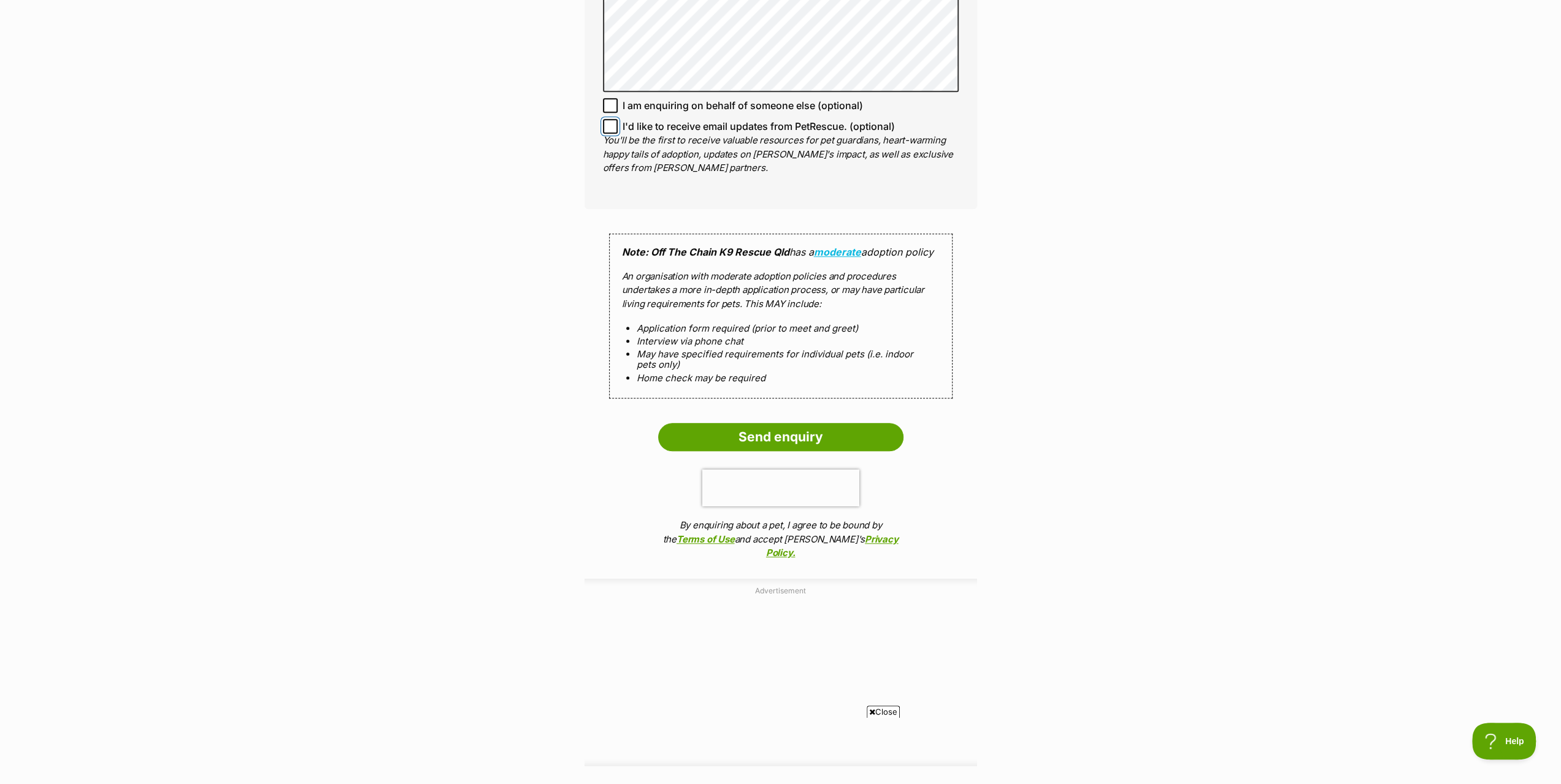
scroll to position [981, 0]
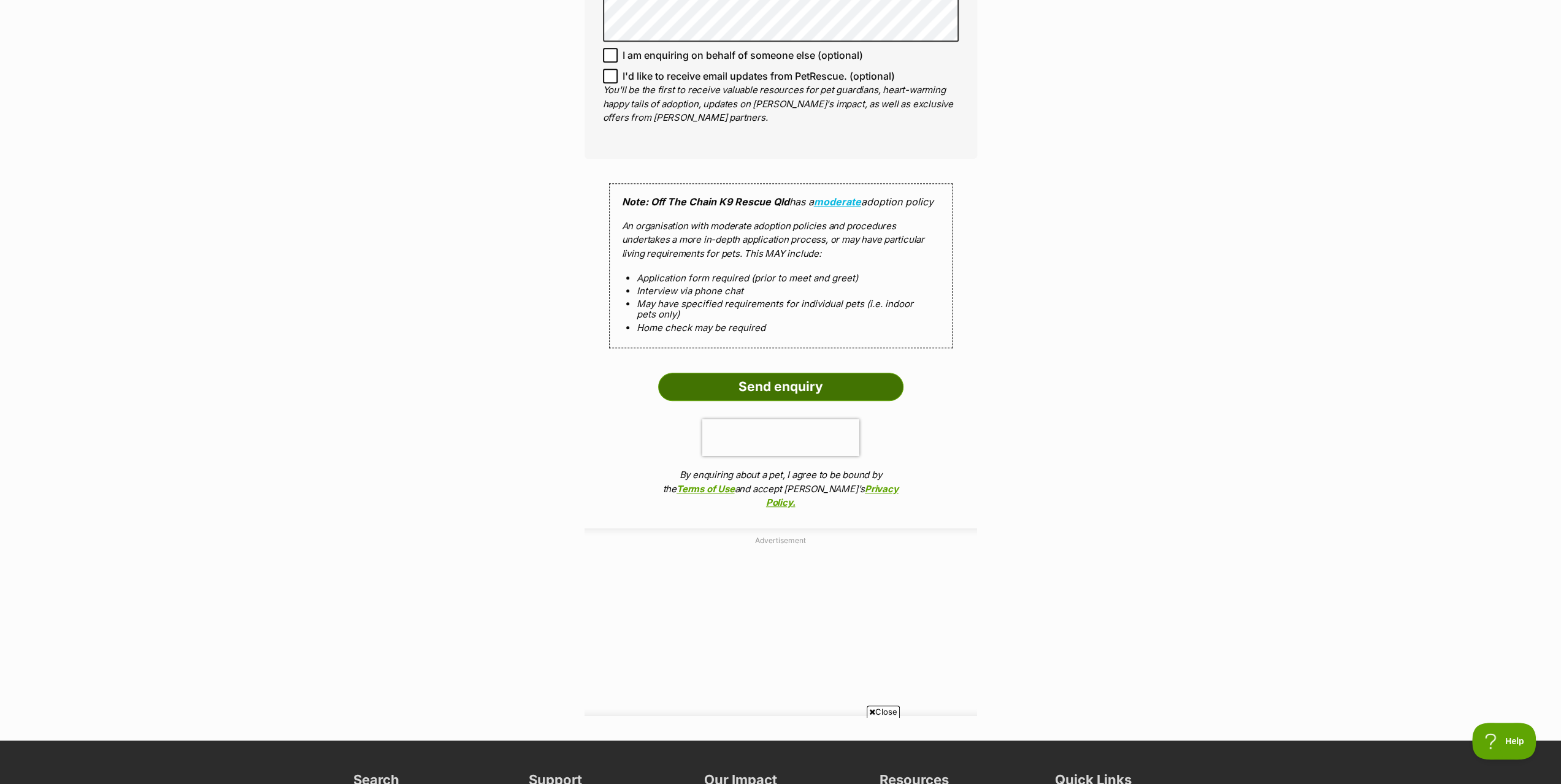
click at [784, 373] on input "Send enquiry" at bounding box center [780, 387] width 245 height 29
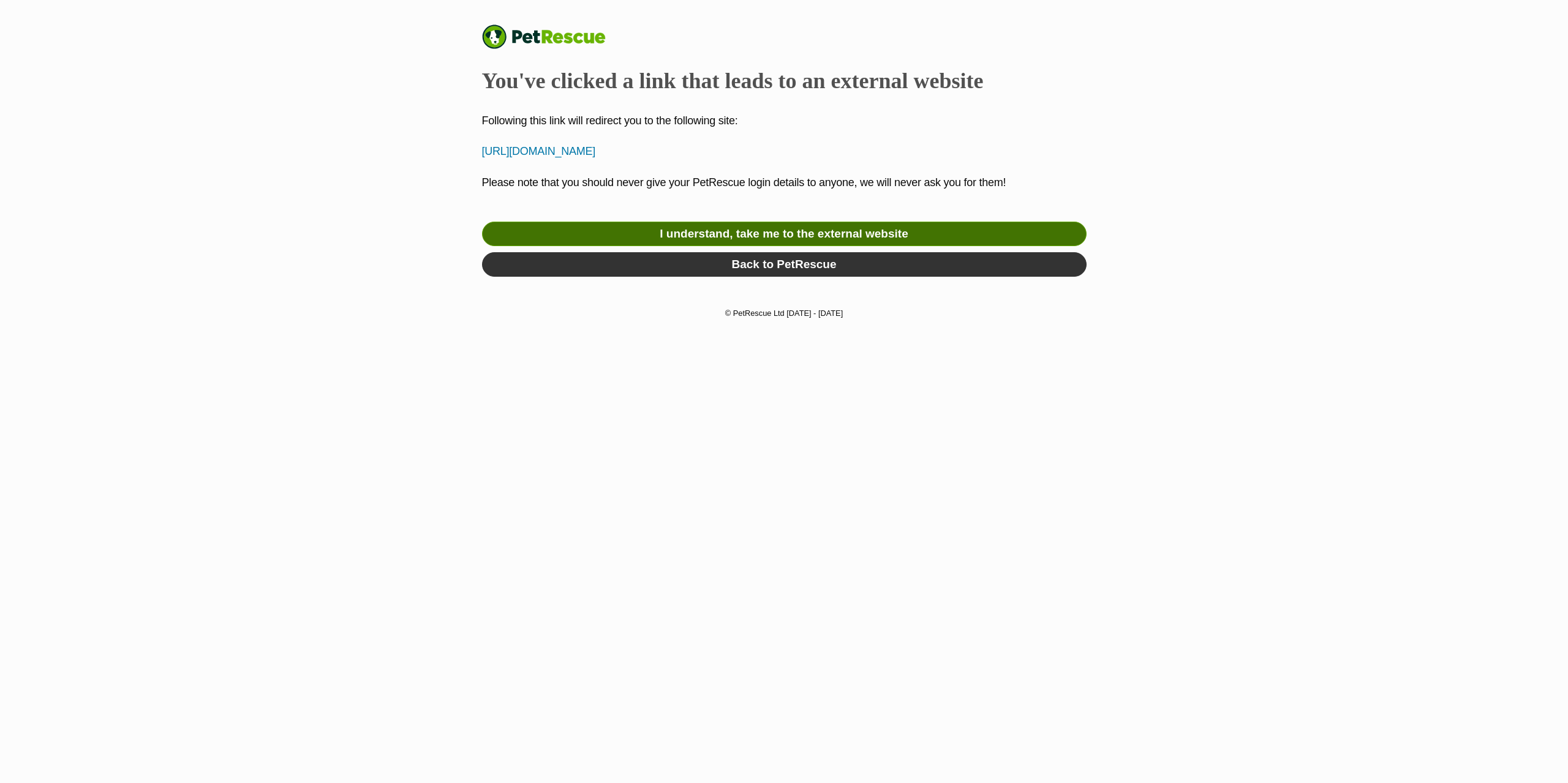
click at [838, 235] on link "I understand, take me to the external website" at bounding box center [784, 234] width 605 height 25
